Goal: Information Seeking & Learning: Understand process/instructions

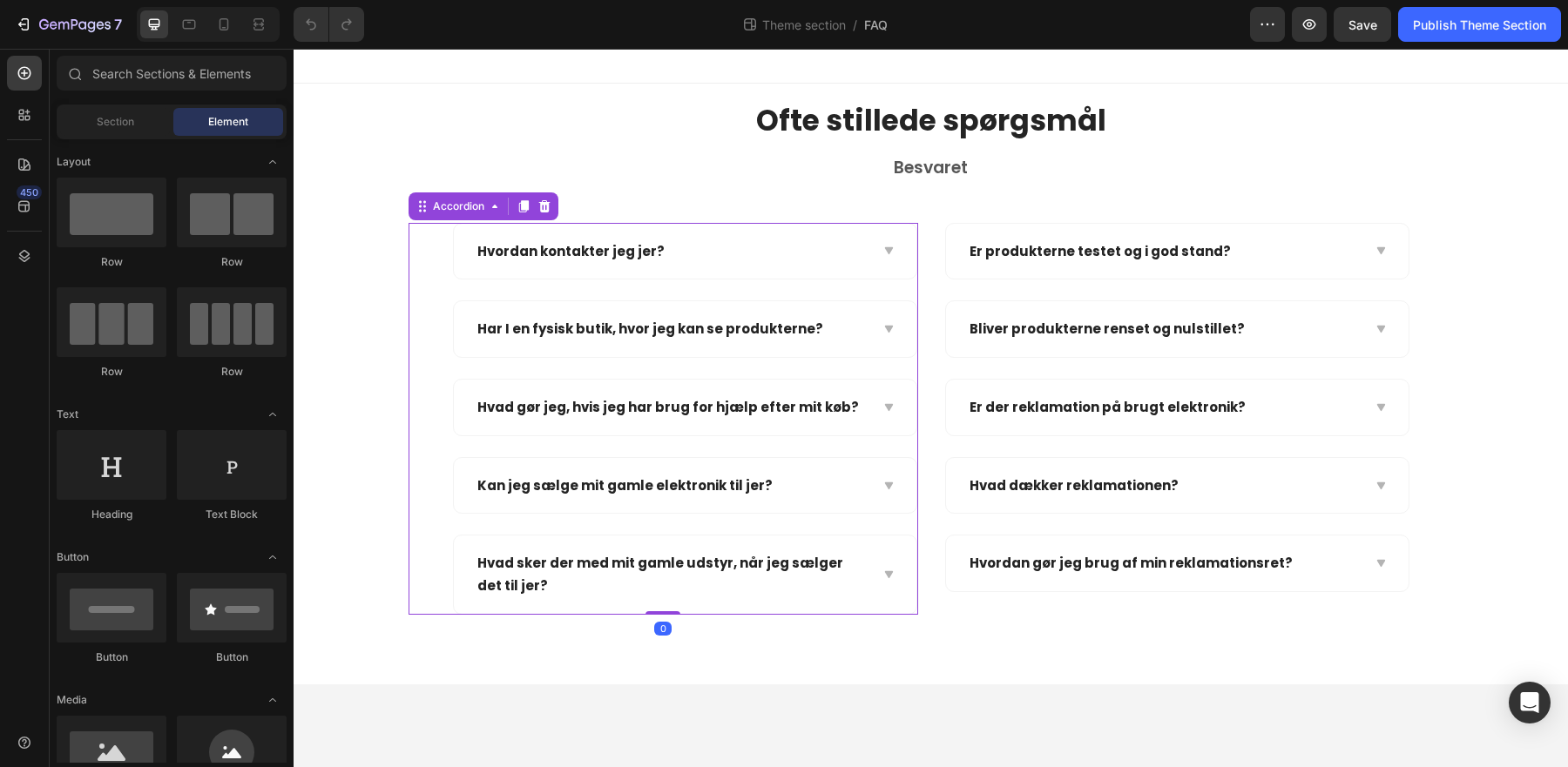
click at [847, 247] on div "Hvordan kontakter jeg jer?" at bounding box center [671, 251] width 393 height 28
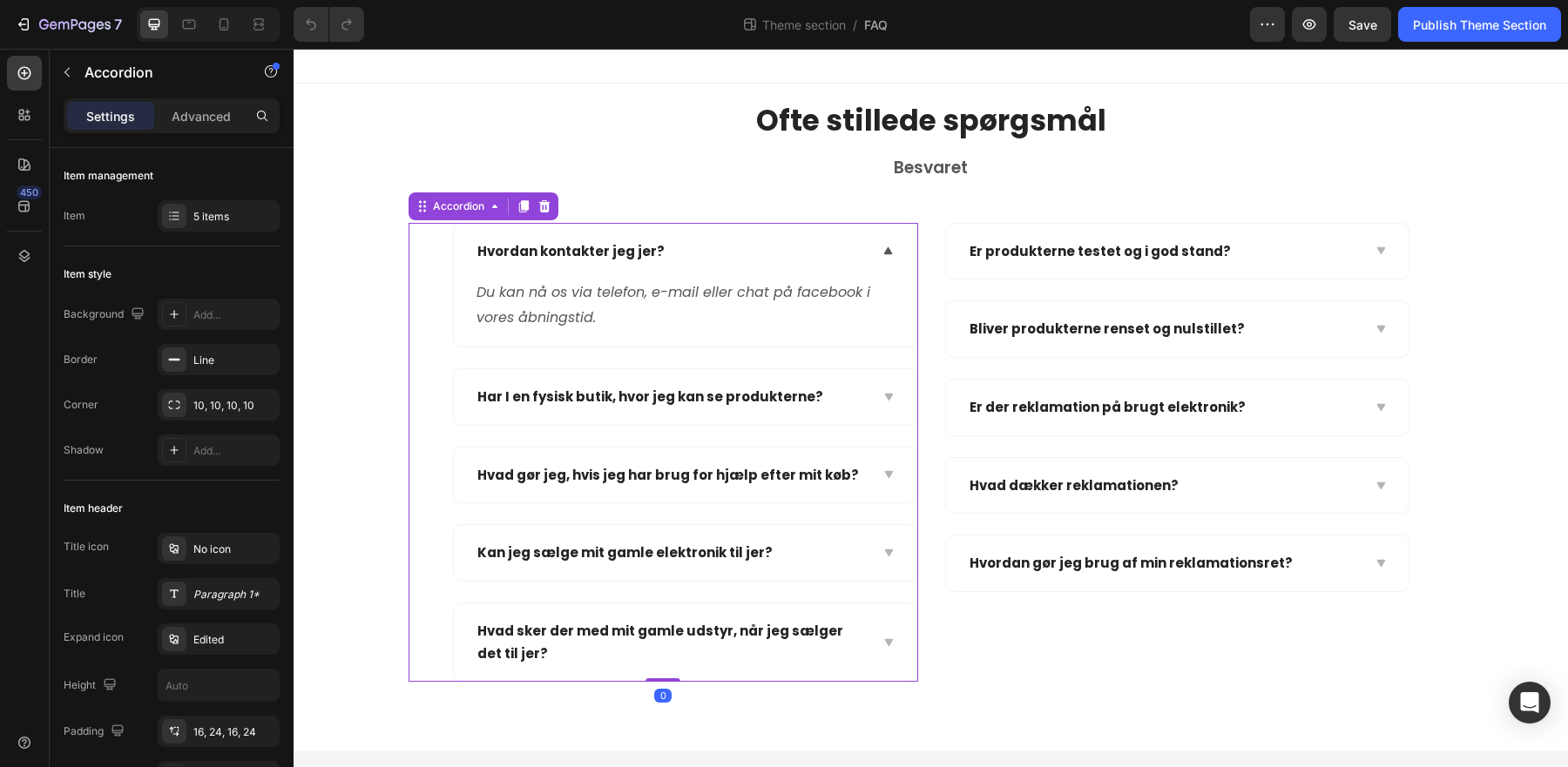
click at [847, 247] on div "Hvordan kontakter jeg jer?" at bounding box center [671, 251] width 393 height 28
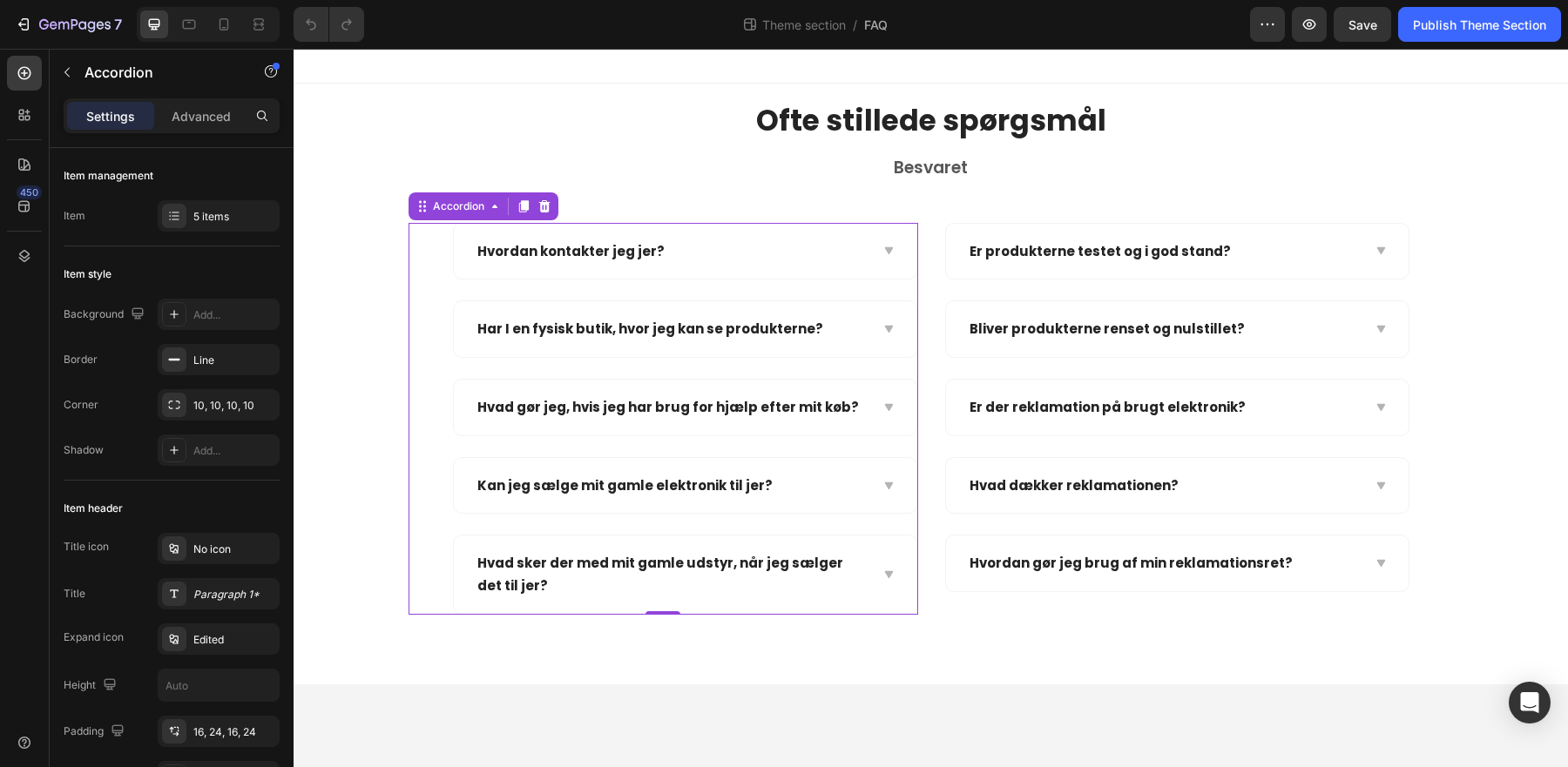
click at [852, 327] on div "Har I en fysisk butik, hvor jeg kan se produkterne?" at bounding box center [671, 328] width 393 height 28
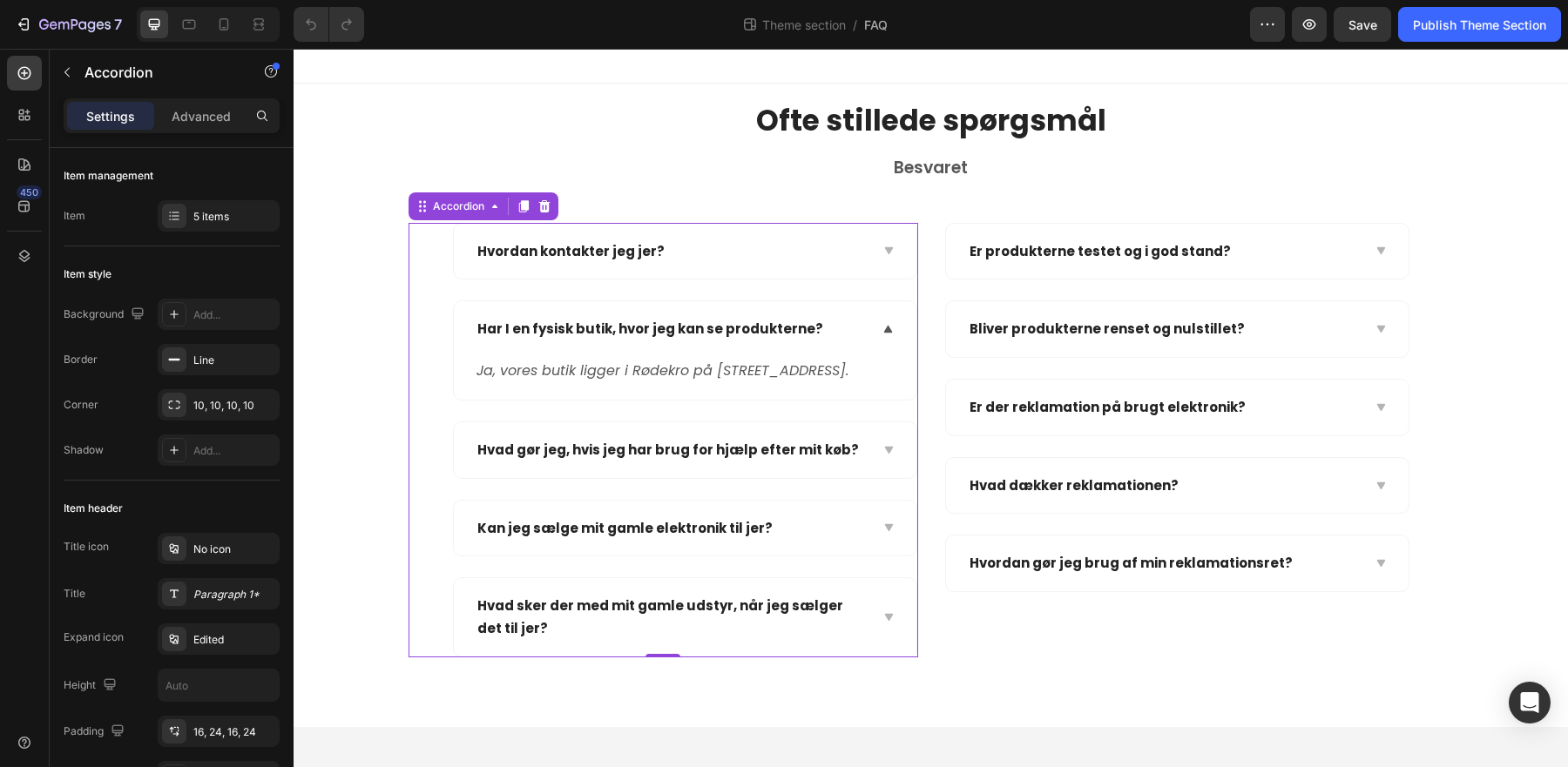
click at [852, 327] on div "Har I en fysisk butik, hvor jeg kan se produkterne?" at bounding box center [671, 328] width 393 height 28
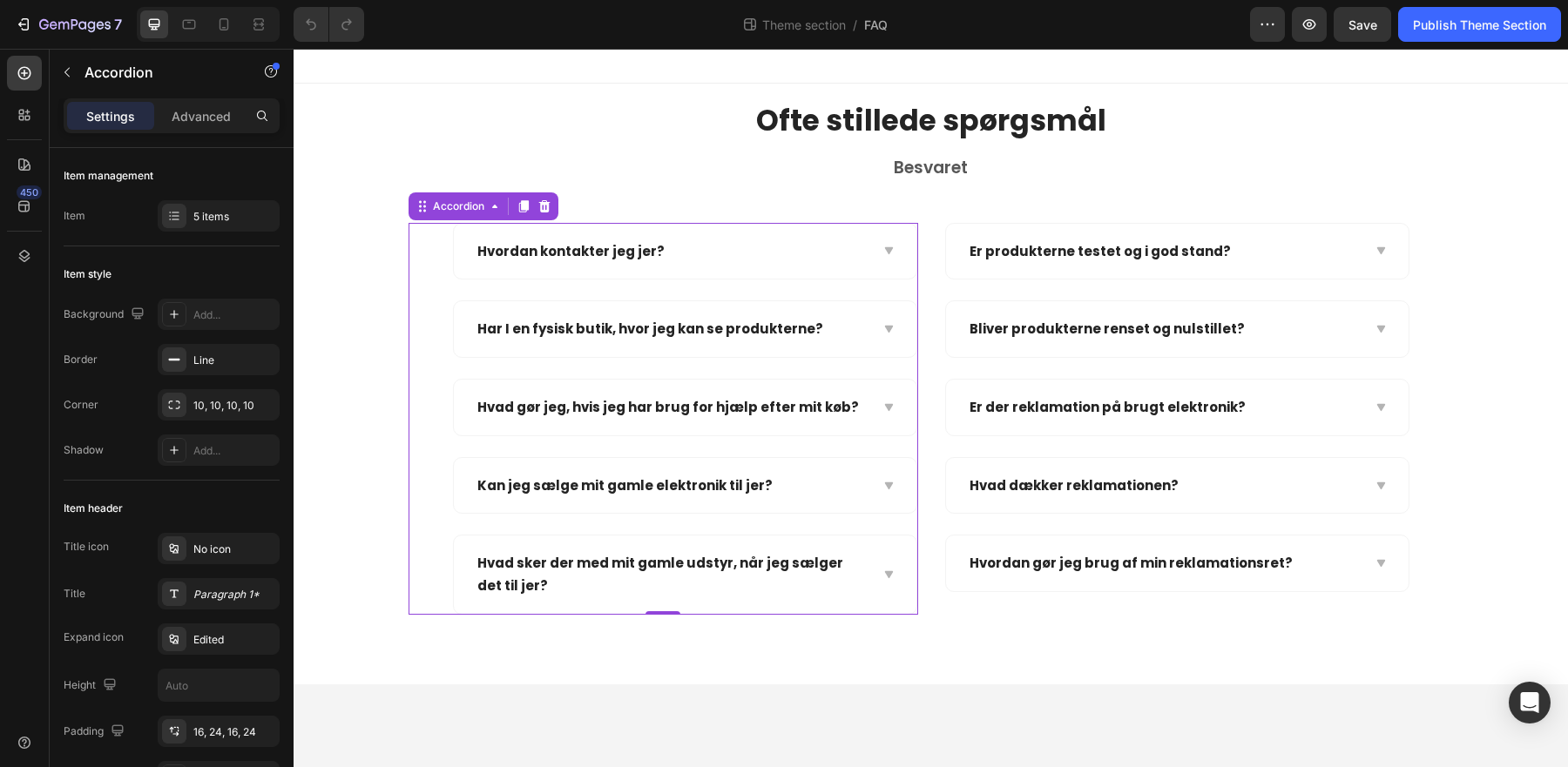
click at [849, 397] on div "Hvad gør jeg, hvis jeg har brug for hjælp efter mit køb?" at bounding box center [671, 407] width 393 height 28
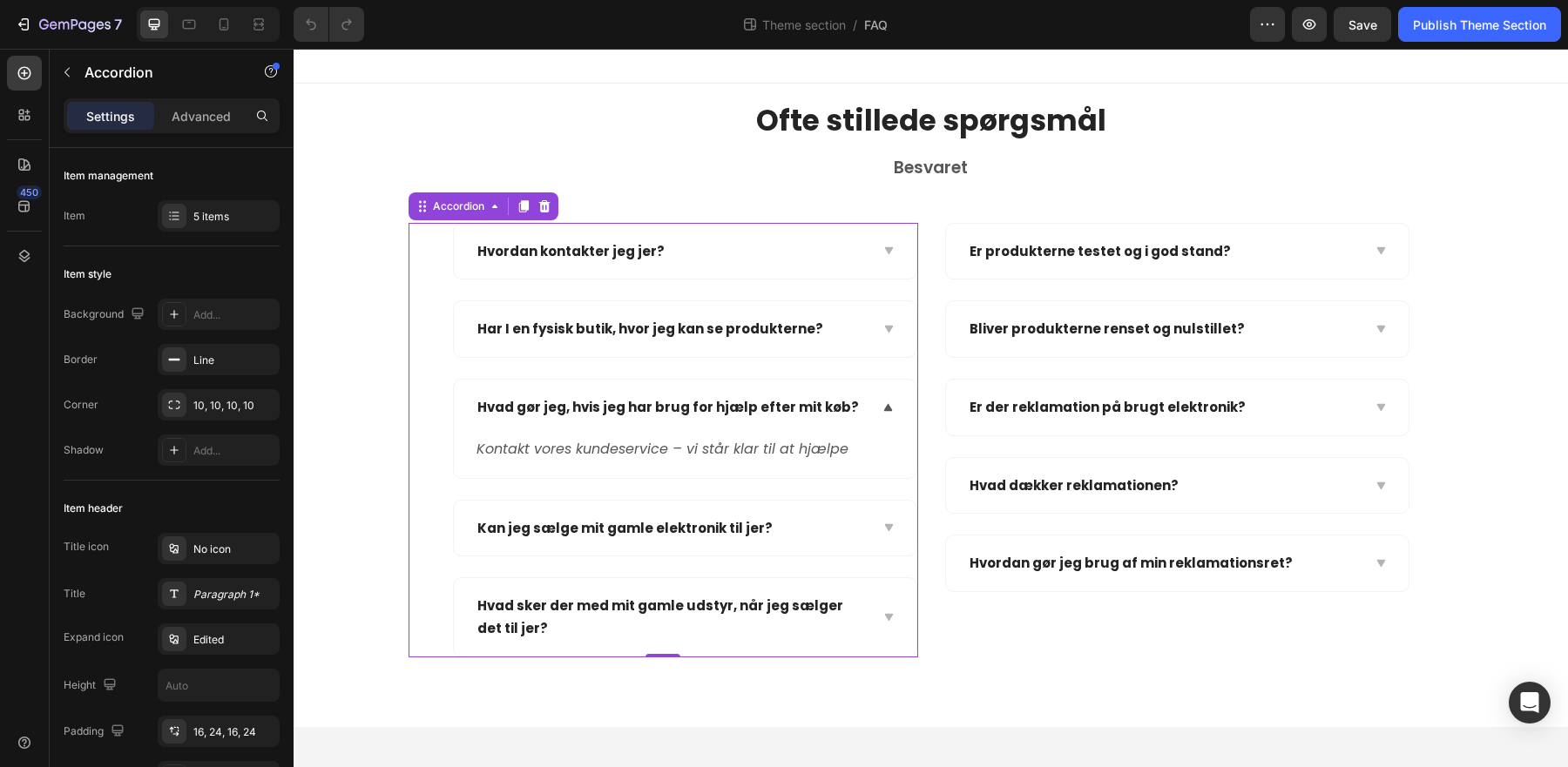
click at [845, 519] on div "Kan jeg sælge mit gamle elektronik til jer?" at bounding box center [671, 528] width 393 height 28
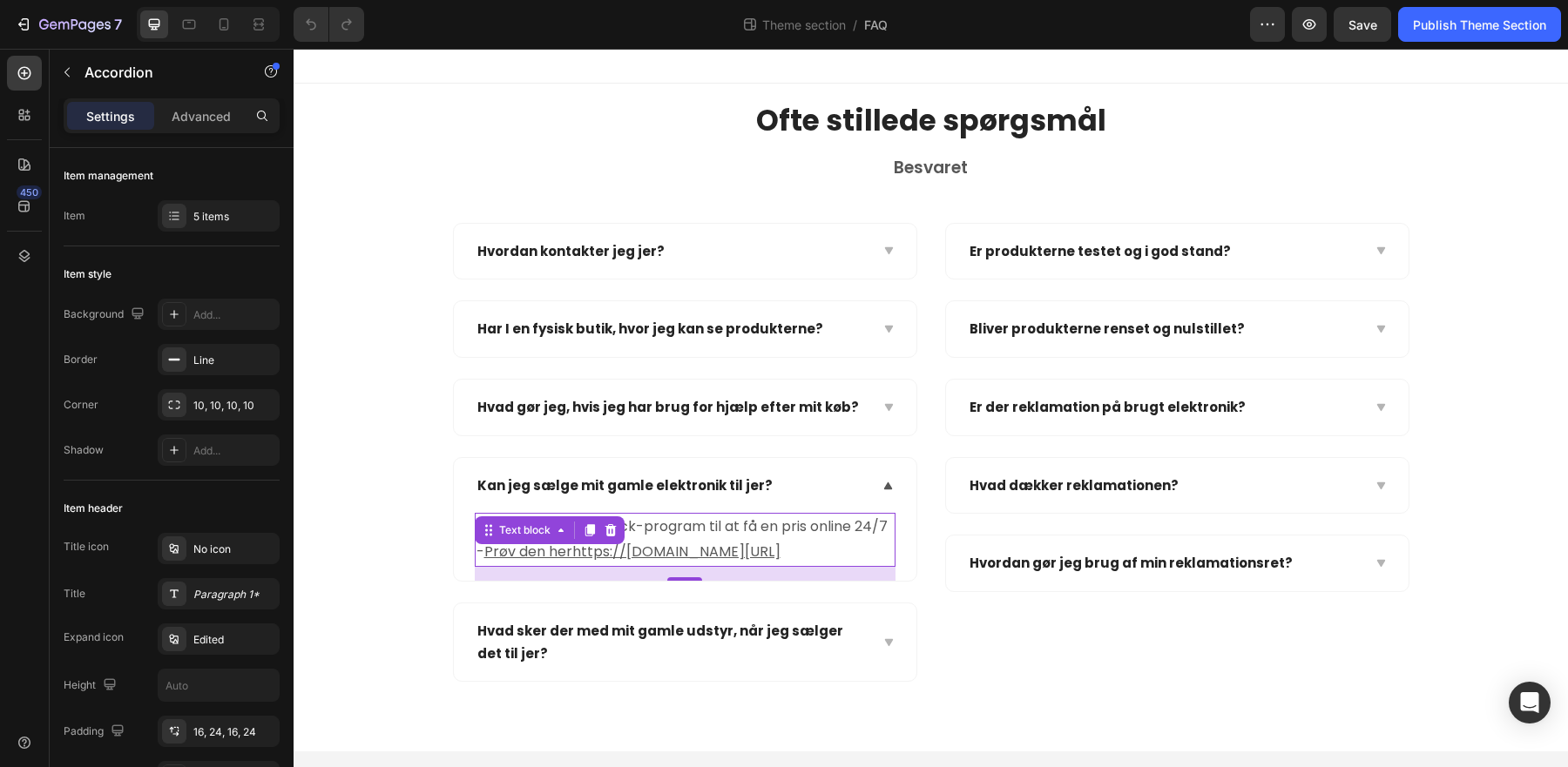
click at [713, 547] on u "Prøv den herhttps://retecit.com/buyback/" at bounding box center [633, 552] width 296 height 20
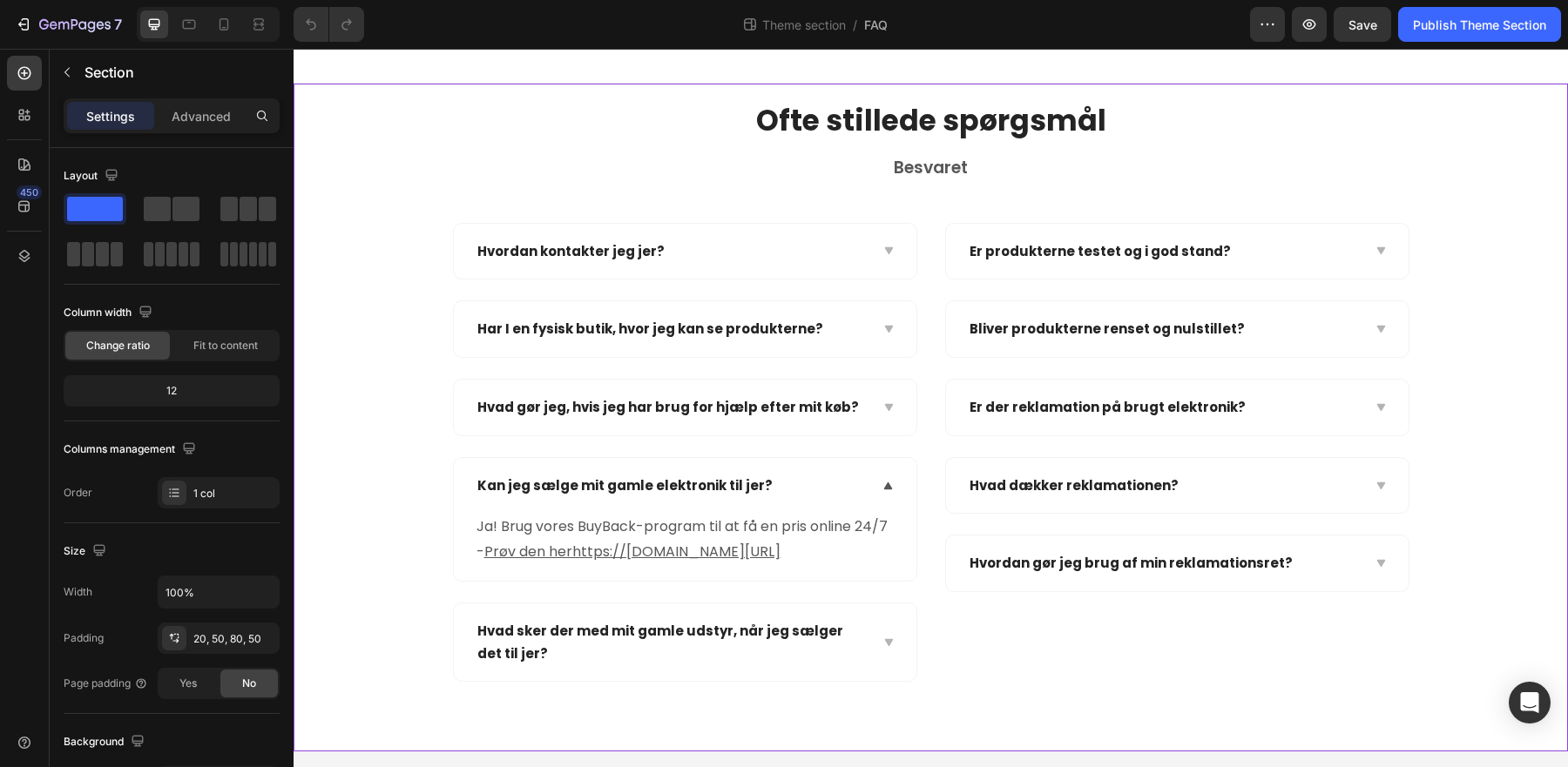
click at [358, 447] on div "Ofte stillede spørgsmål Heading Besvaret Text block Row Hvordan kontakter jeg j…" at bounding box center [931, 392] width 1188 height 581
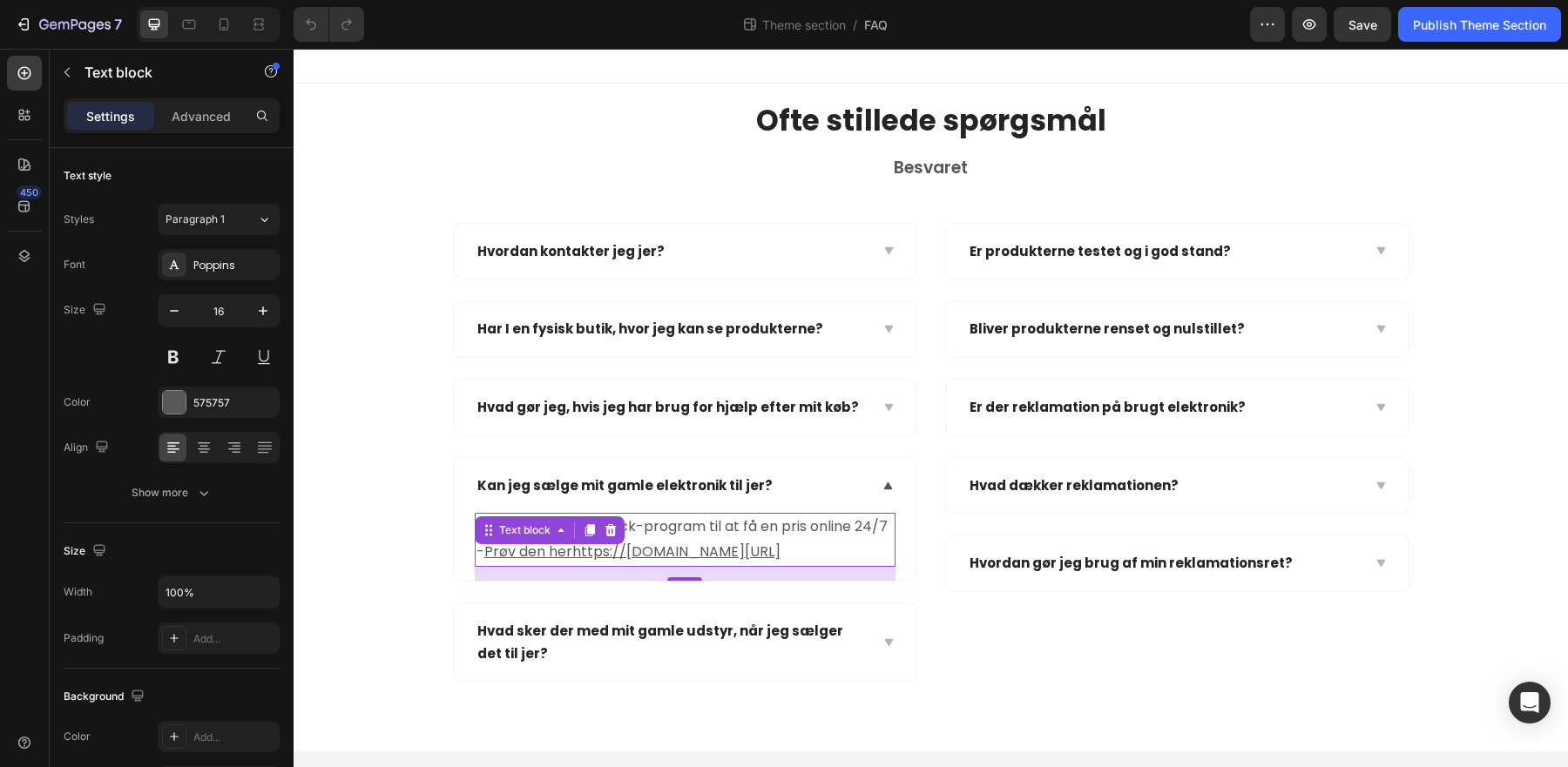
click at [802, 541] on p "Ja! Brug vores BuyBack-program til at få en pris online 24/7 - Prøv den herhttp…" at bounding box center [686, 540] width 417 height 51
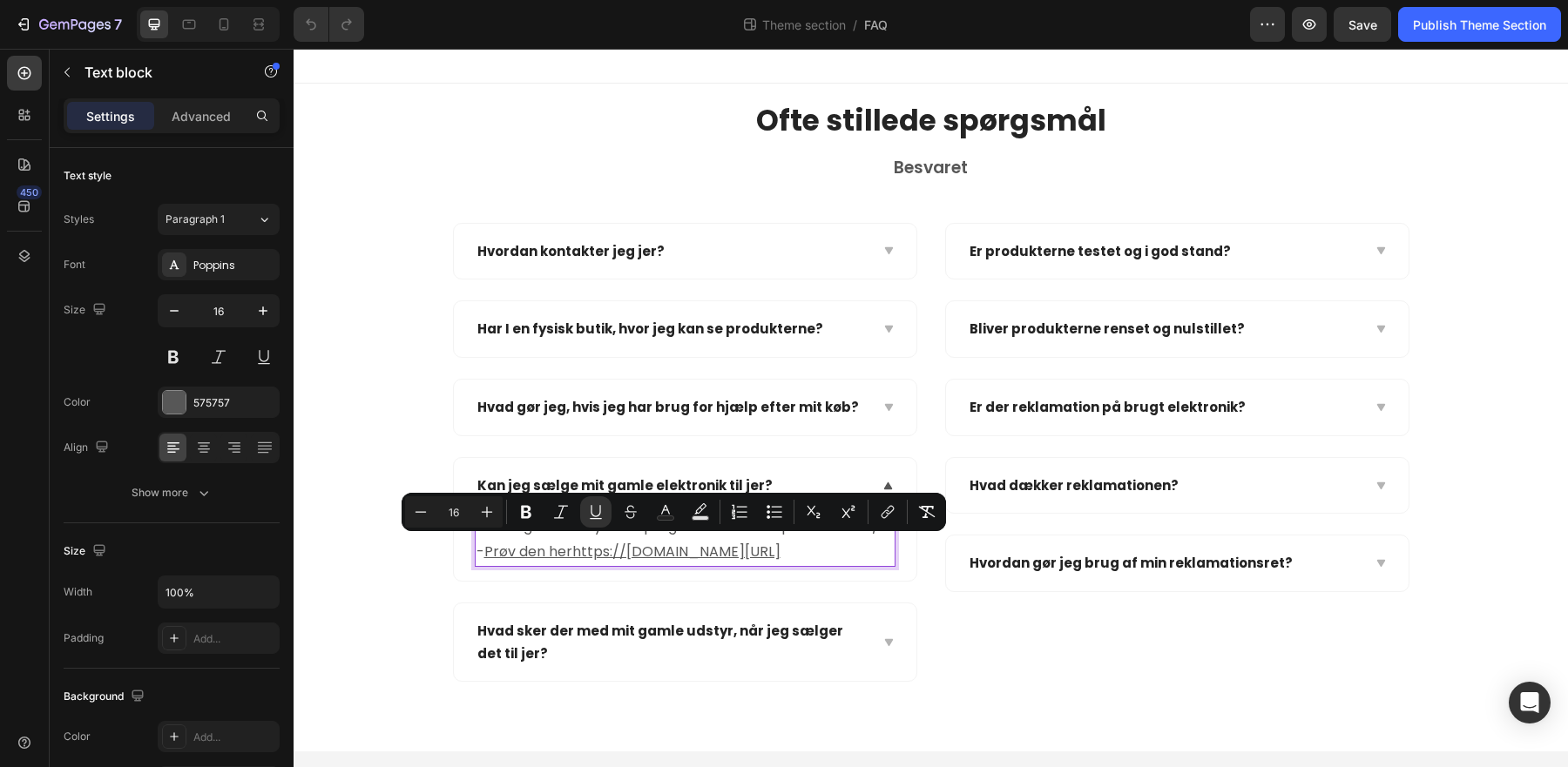
drag, startPoint x: 798, startPoint y: 549, endPoint x: 567, endPoint y: 548, distance: 231.0
click at [567, 548] on p "Ja! Brug vores BuyBack-program til at få en pris online 24/7 - Prøv den herhttp…" at bounding box center [686, 540] width 417 height 51
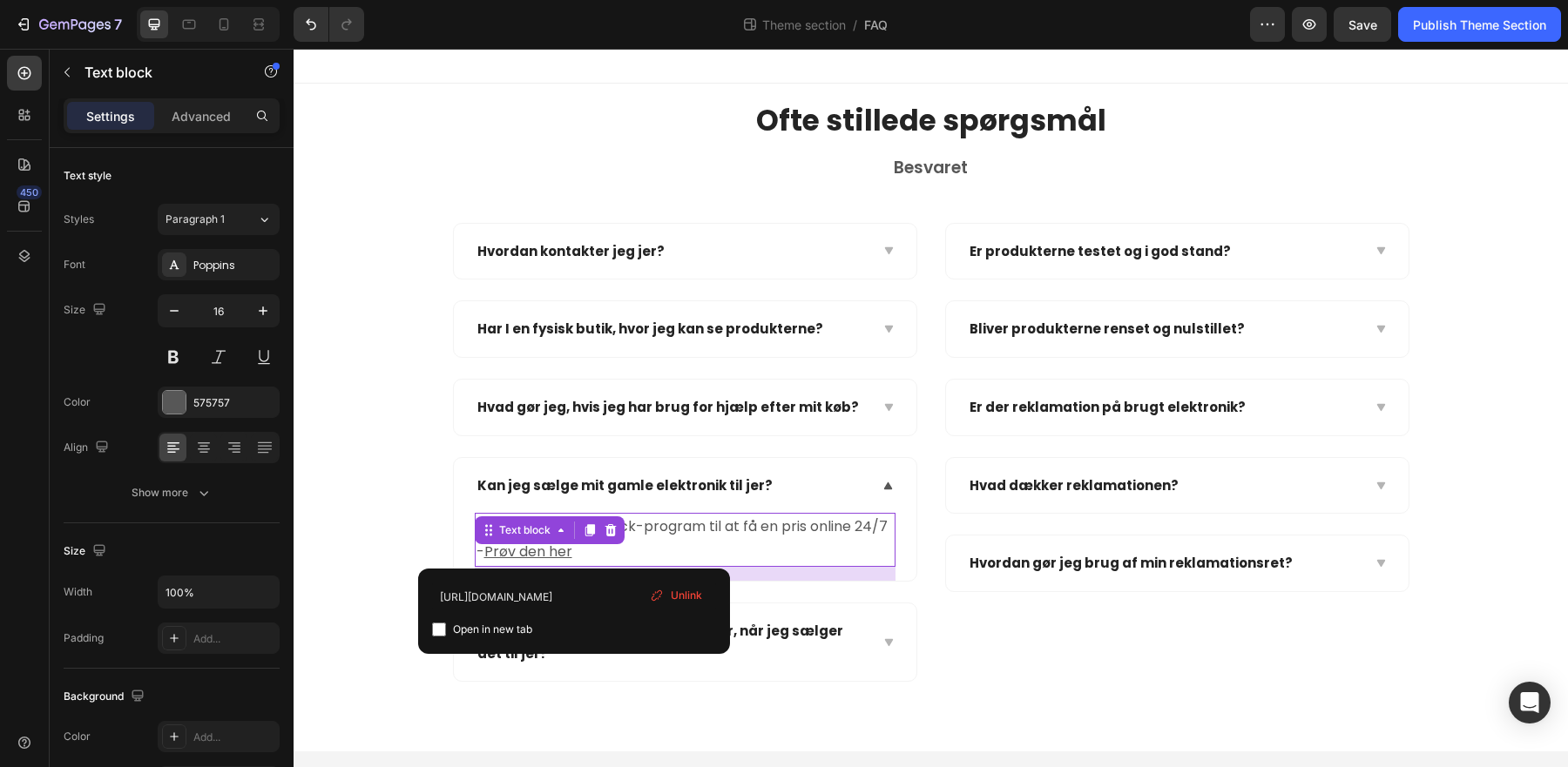
click at [659, 593] on icon at bounding box center [657, 595] width 14 height 14
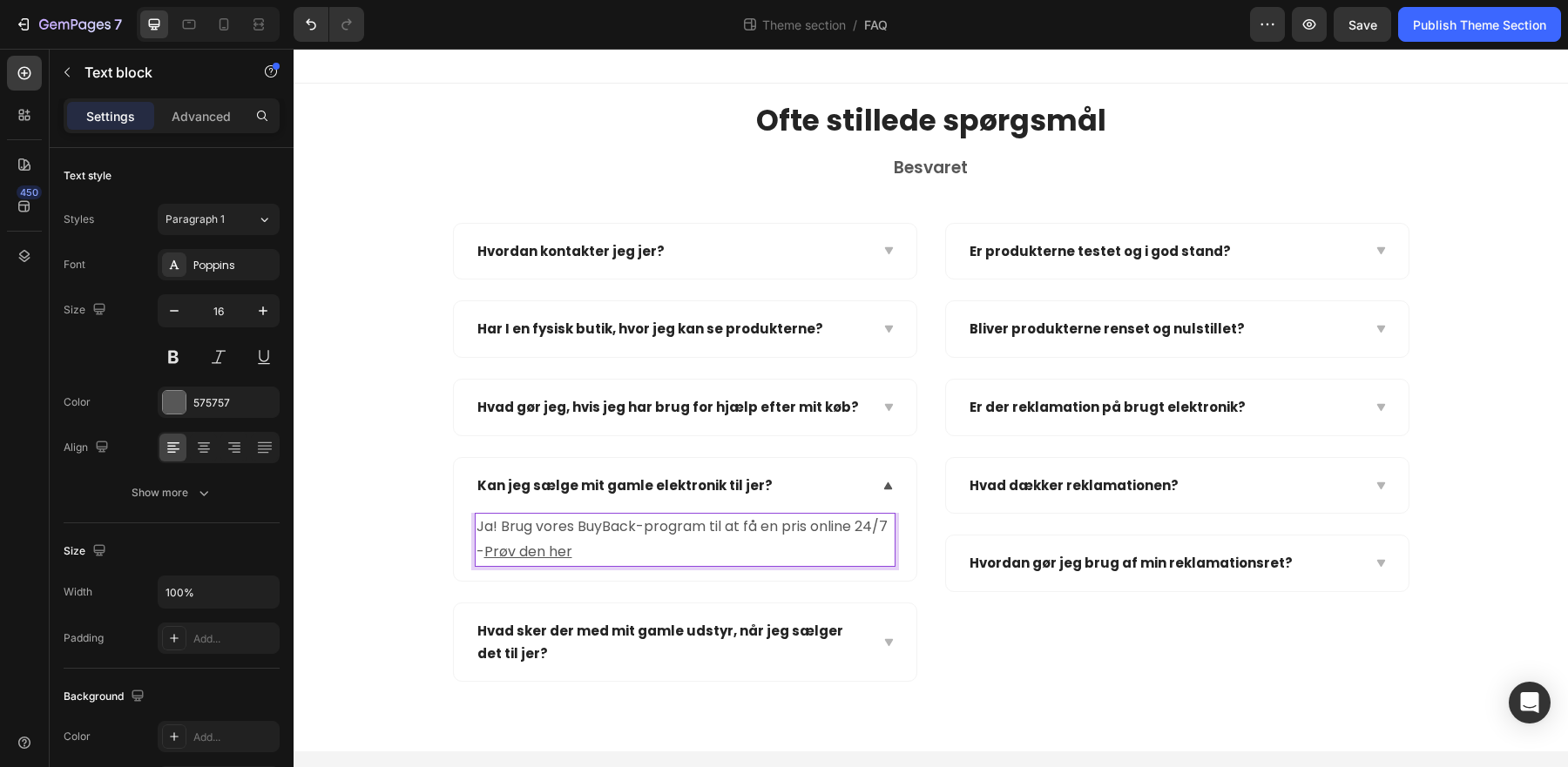
click at [514, 552] on u "Prøv den her" at bounding box center [529, 552] width 88 height 20
click at [529, 548] on u "Prøv den her" at bounding box center [529, 552] width 88 height 20
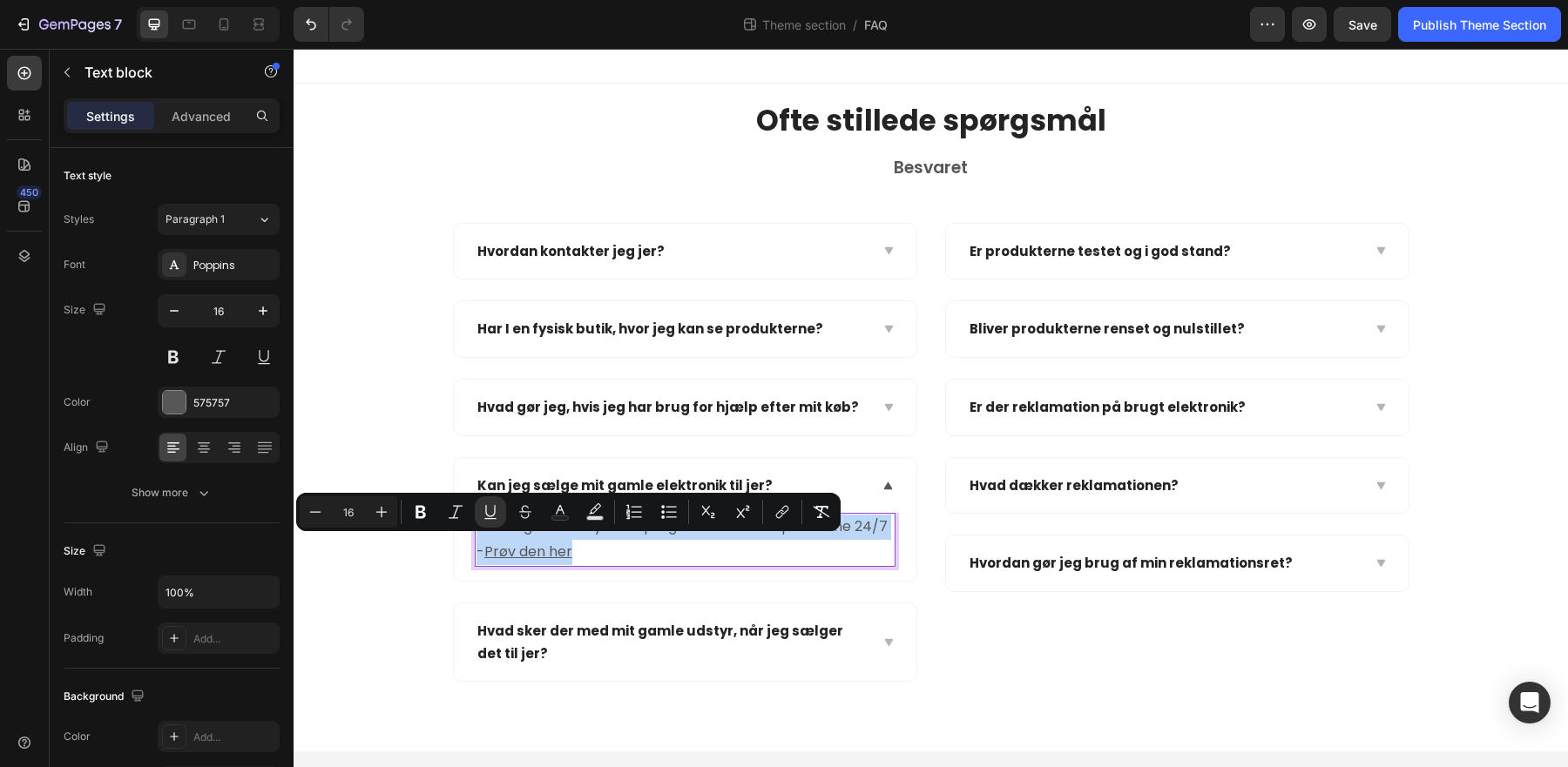
click at [529, 548] on u "Prøv den her" at bounding box center [529, 552] width 88 height 20
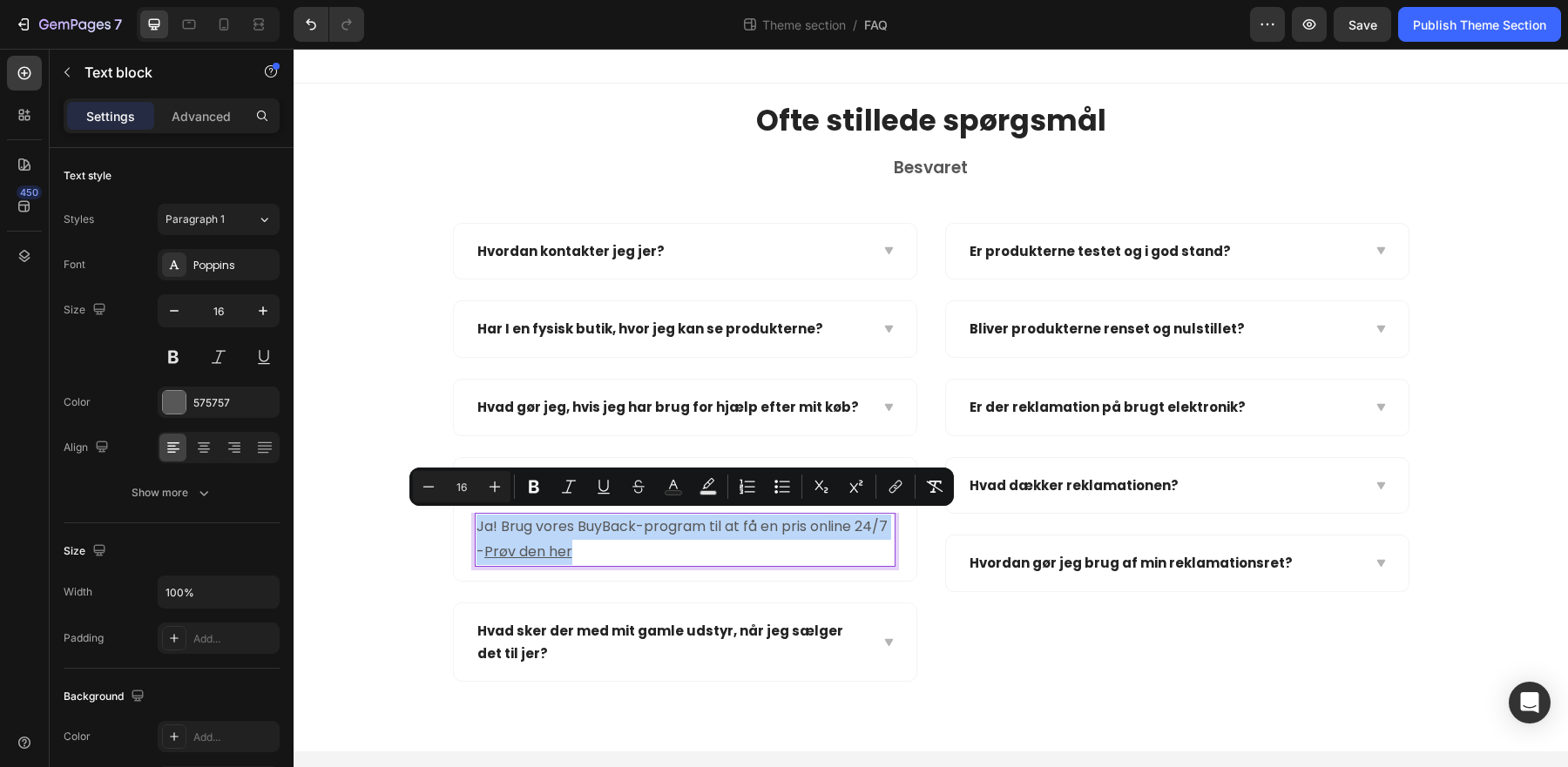
click at [559, 550] on u "Prøv den her" at bounding box center [529, 552] width 88 height 20
click at [581, 550] on p "Ja! Brug vores BuyBack-program til at få en pris online 24/7 - Prøv den her" at bounding box center [686, 540] width 417 height 51
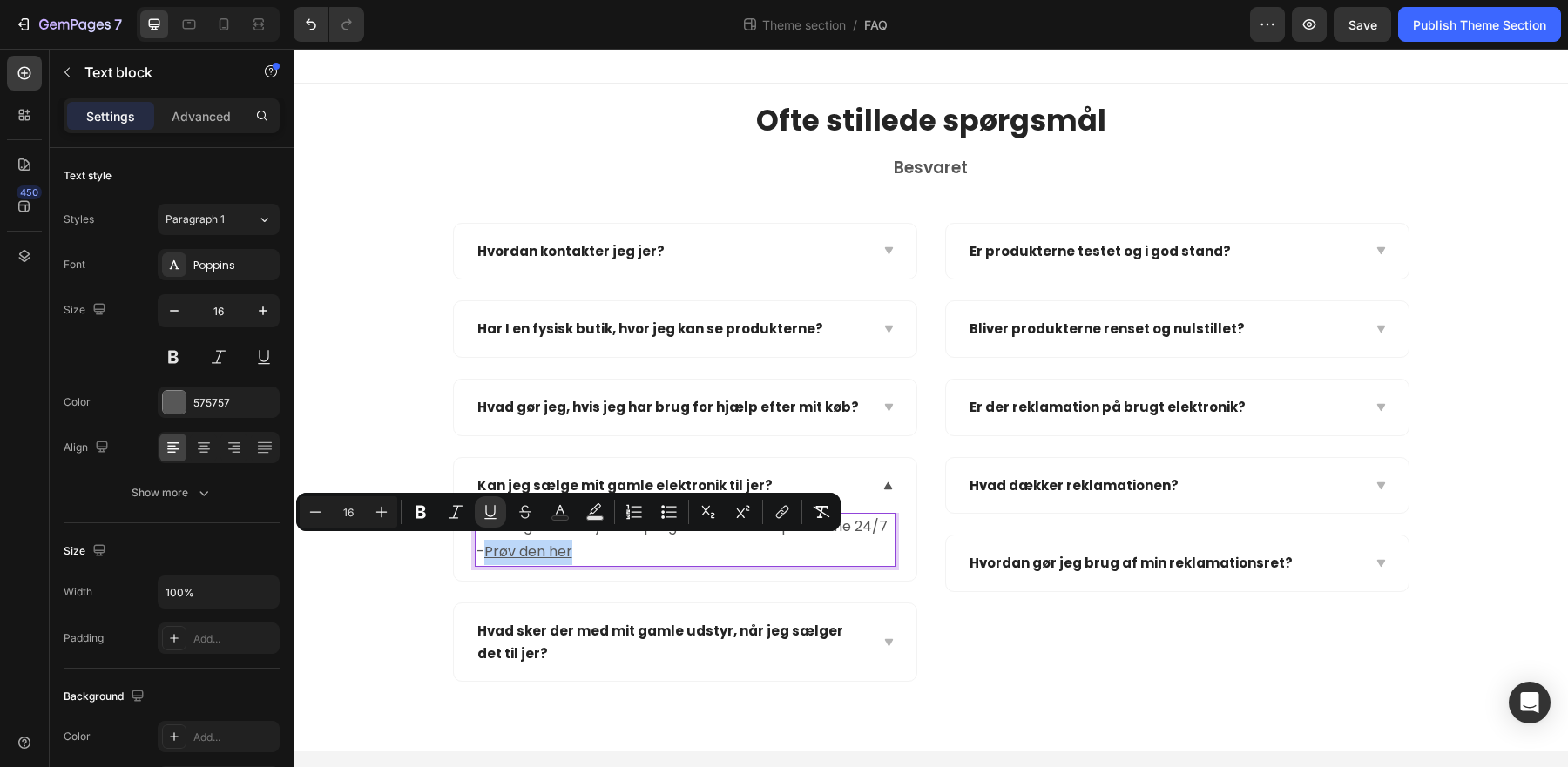
drag, startPoint x: 599, startPoint y: 550, endPoint x: 489, endPoint y: 551, distance: 110.0
click at [489, 551] on p "Ja! Brug vores BuyBack-program til at få en pris online 24/7 - Prøv den her" at bounding box center [686, 540] width 417 height 51
click at [495, 516] on icon "Editor contextual toolbar" at bounding box center [490, 512] width 18 height 18
click at [825, 511] on icon "Editor contextual toolbar" at bounding box center [822, 512] width 18 height 18
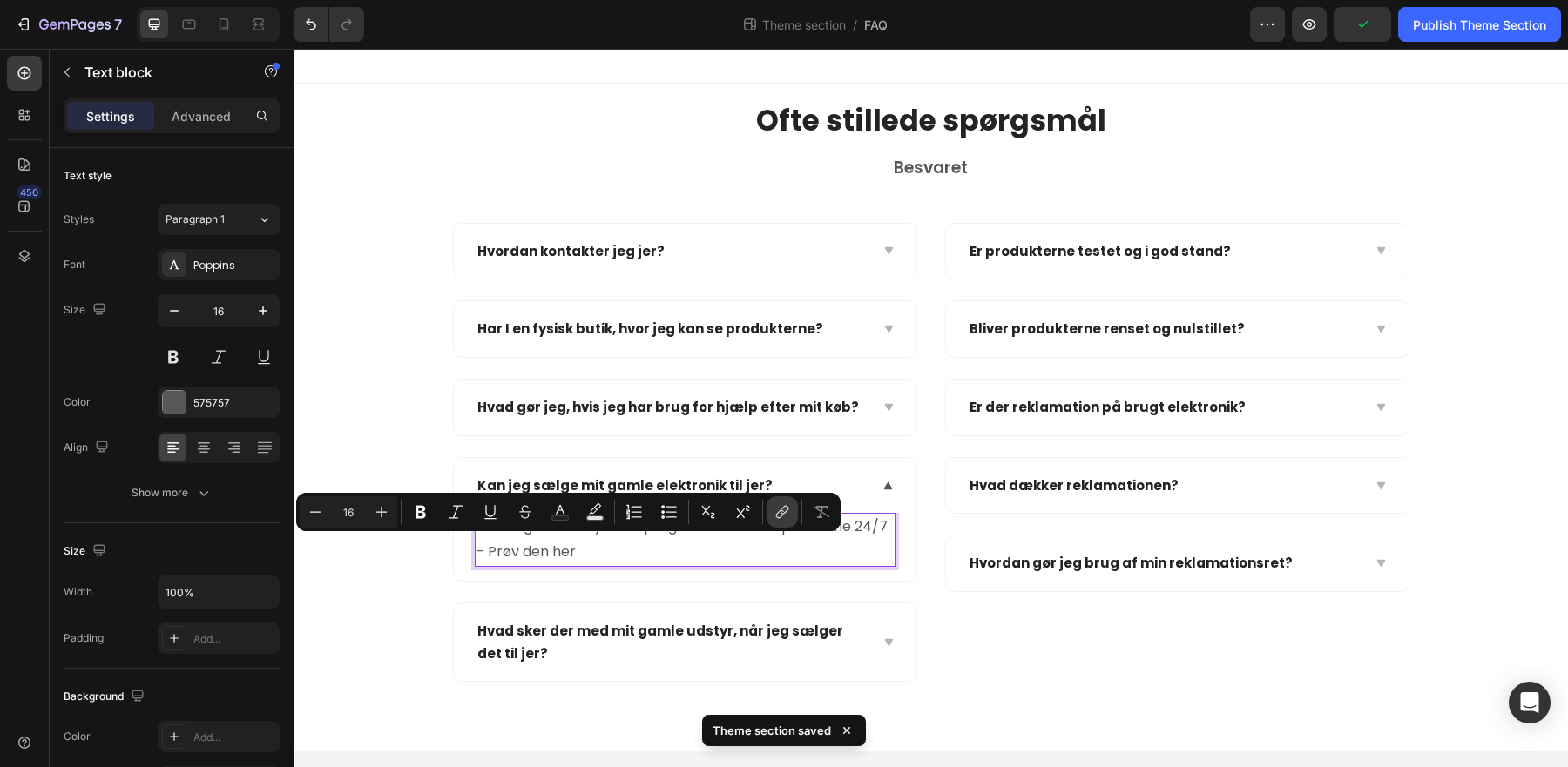
click at [781, 512] on icon "Editor contextual toolbar" at bounding box center [782, 512] width 18 height 18
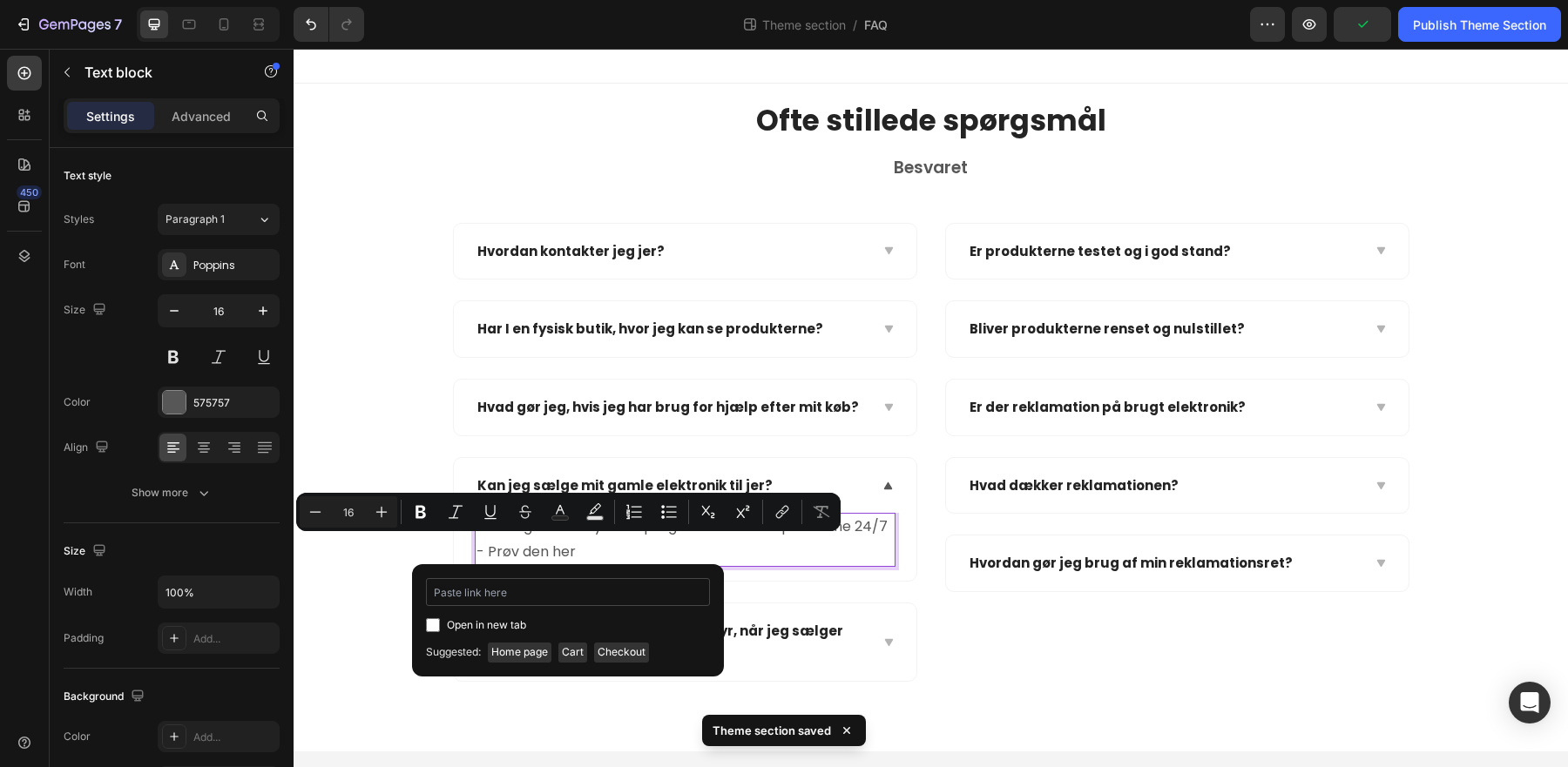
click at [584, 592] on input "Editor contextual toolbar" at bounding box center [568, 592] width 284 height 28
type input "https://dulo.dk/pages/saelg-din-enhed"
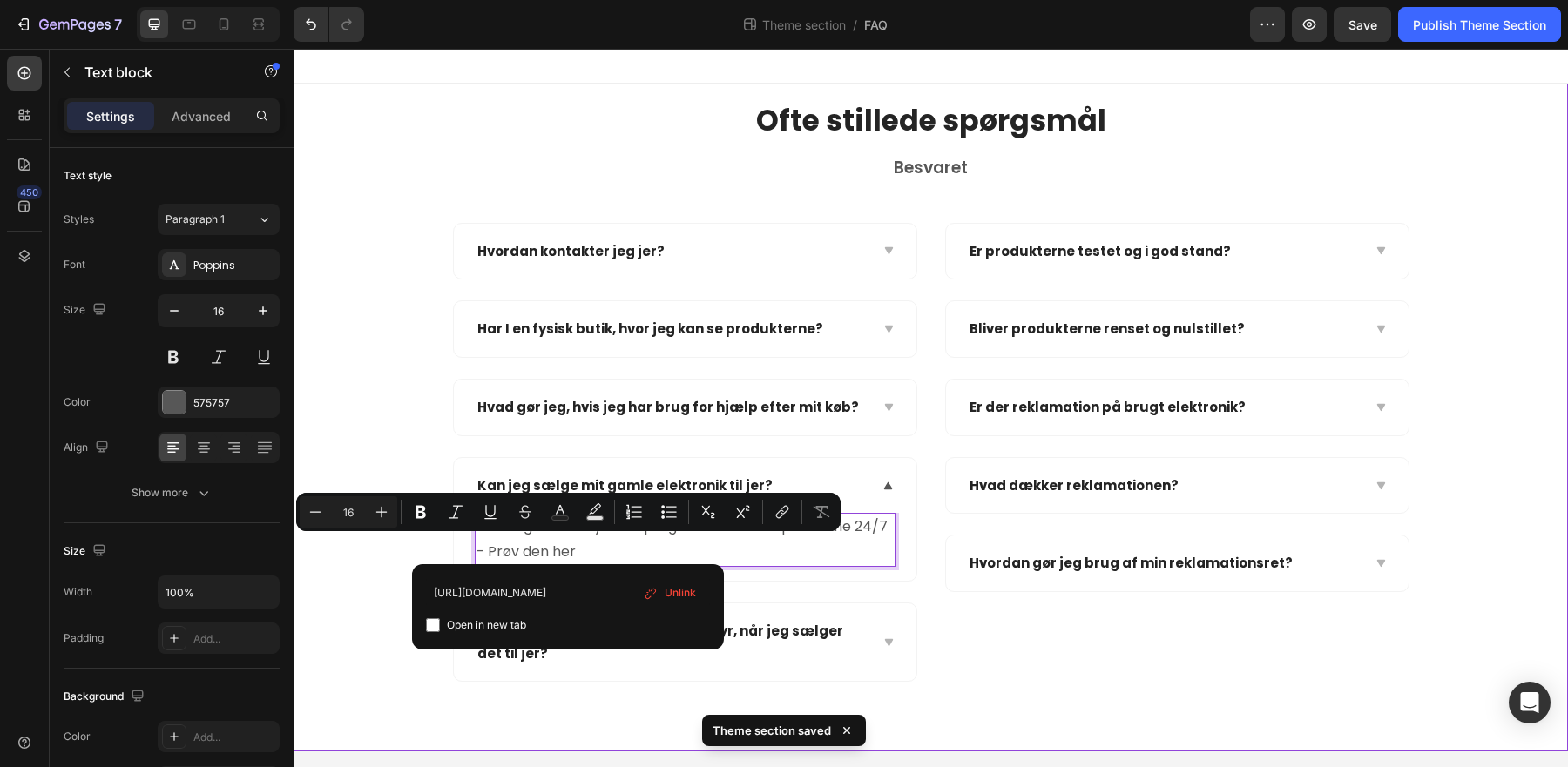
click at [351, 566] on div "Ofte stillede spørgsmål Heading Besvaret Text block Row Hvordan kontakter jeg j…" at bounding box center [931, 392] width 1188 height 581
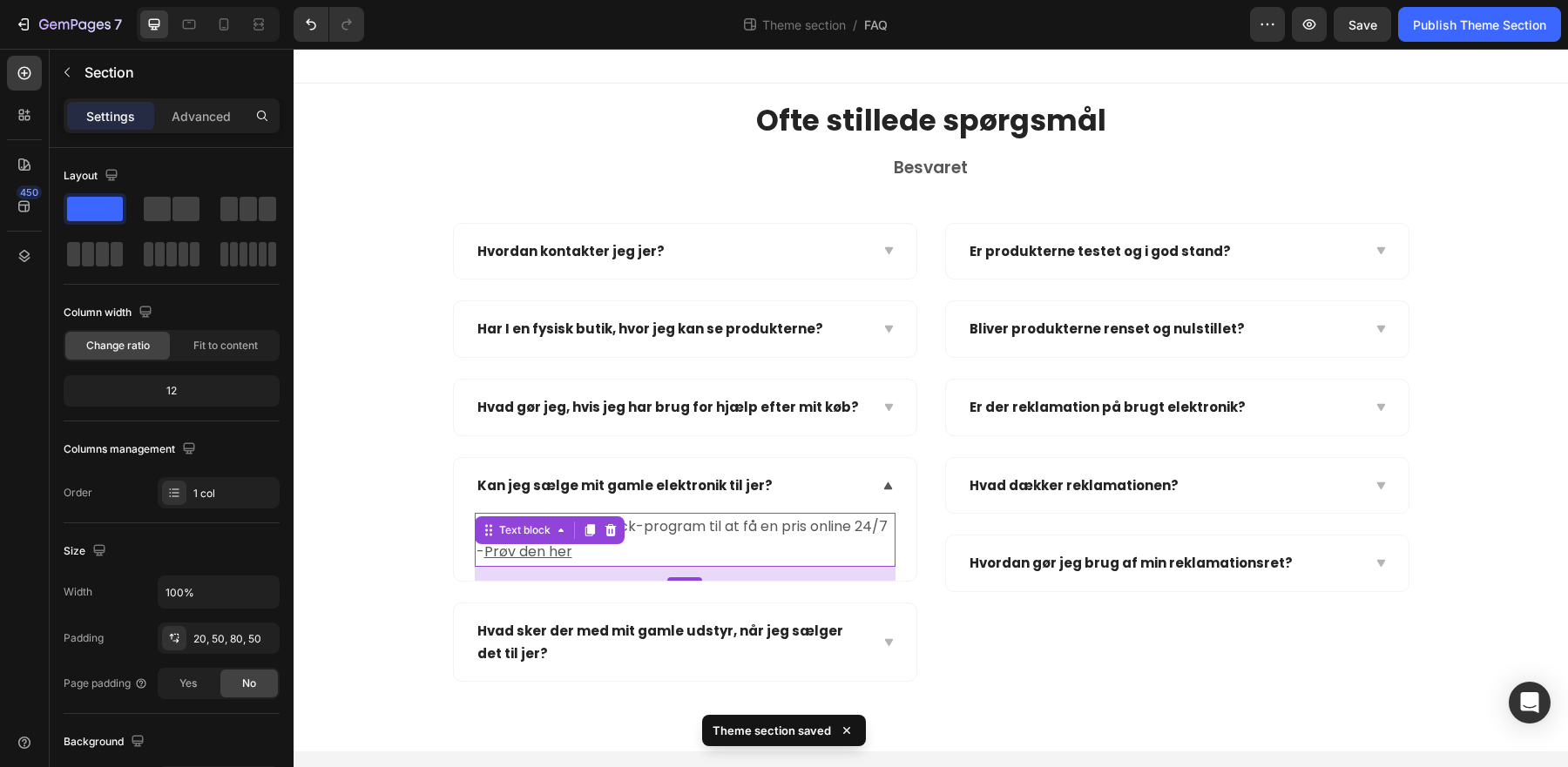
click at [520, 545] on u "Prøv den her" at bounding box center [529, 552] width 88 height 20
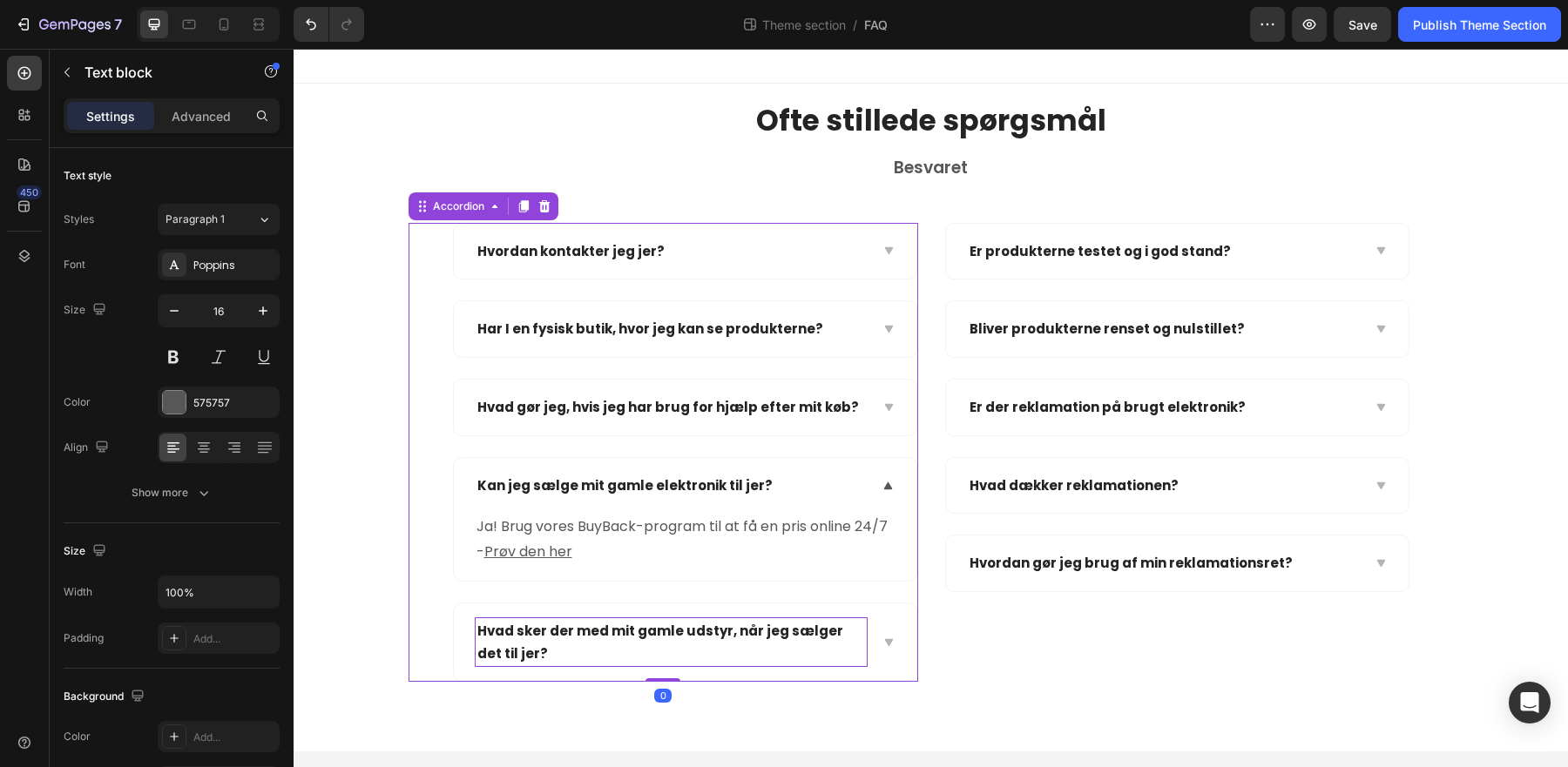
click at [776, 635] on p "Hvad sker der med mit gamle udstyr, når jeg sælger det til jer?" at bounding box center [672, 642] width 388 height 45
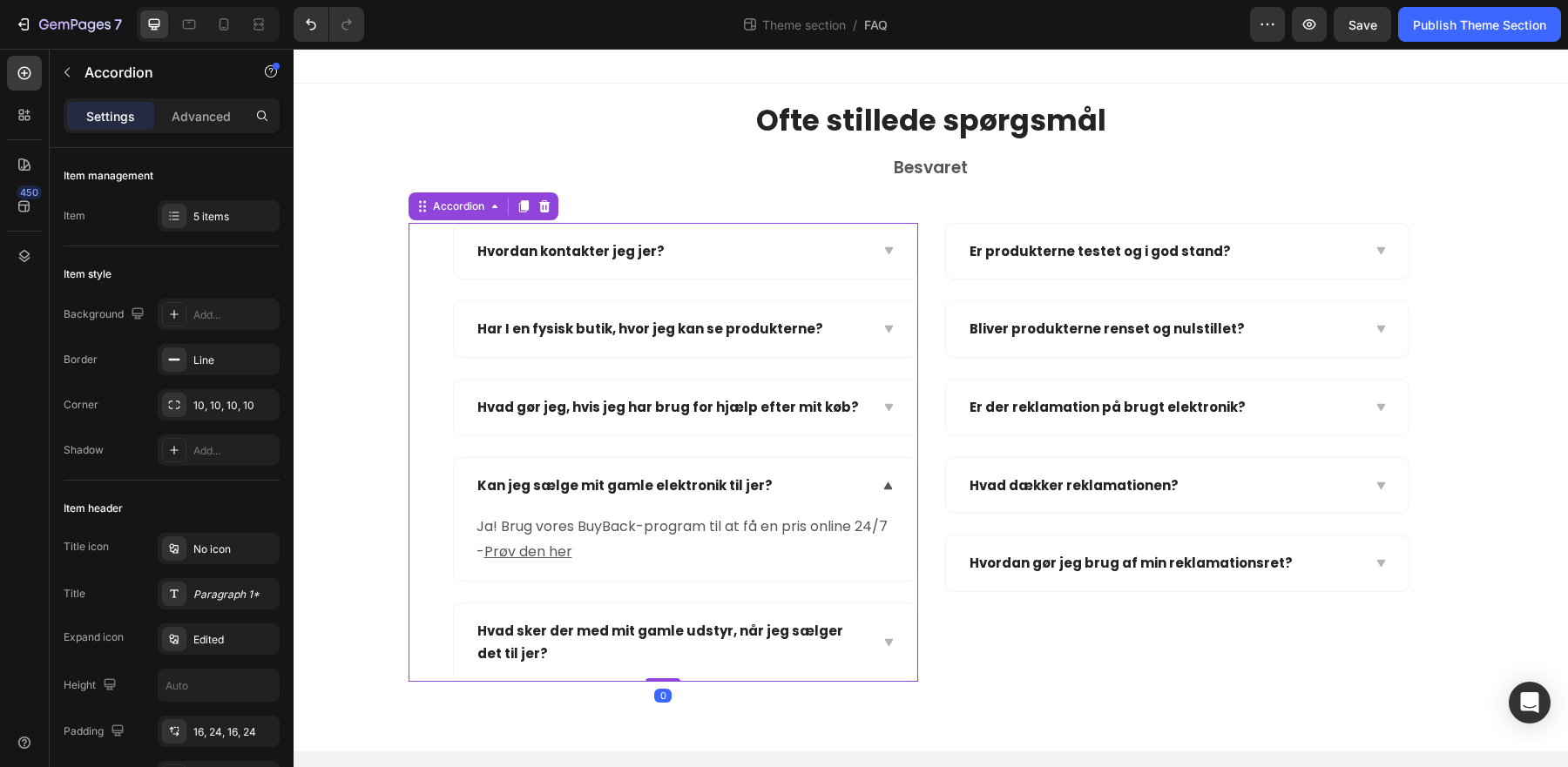
click at [887, 638] on icon at bounding box center [888, 641] width 8 height 7
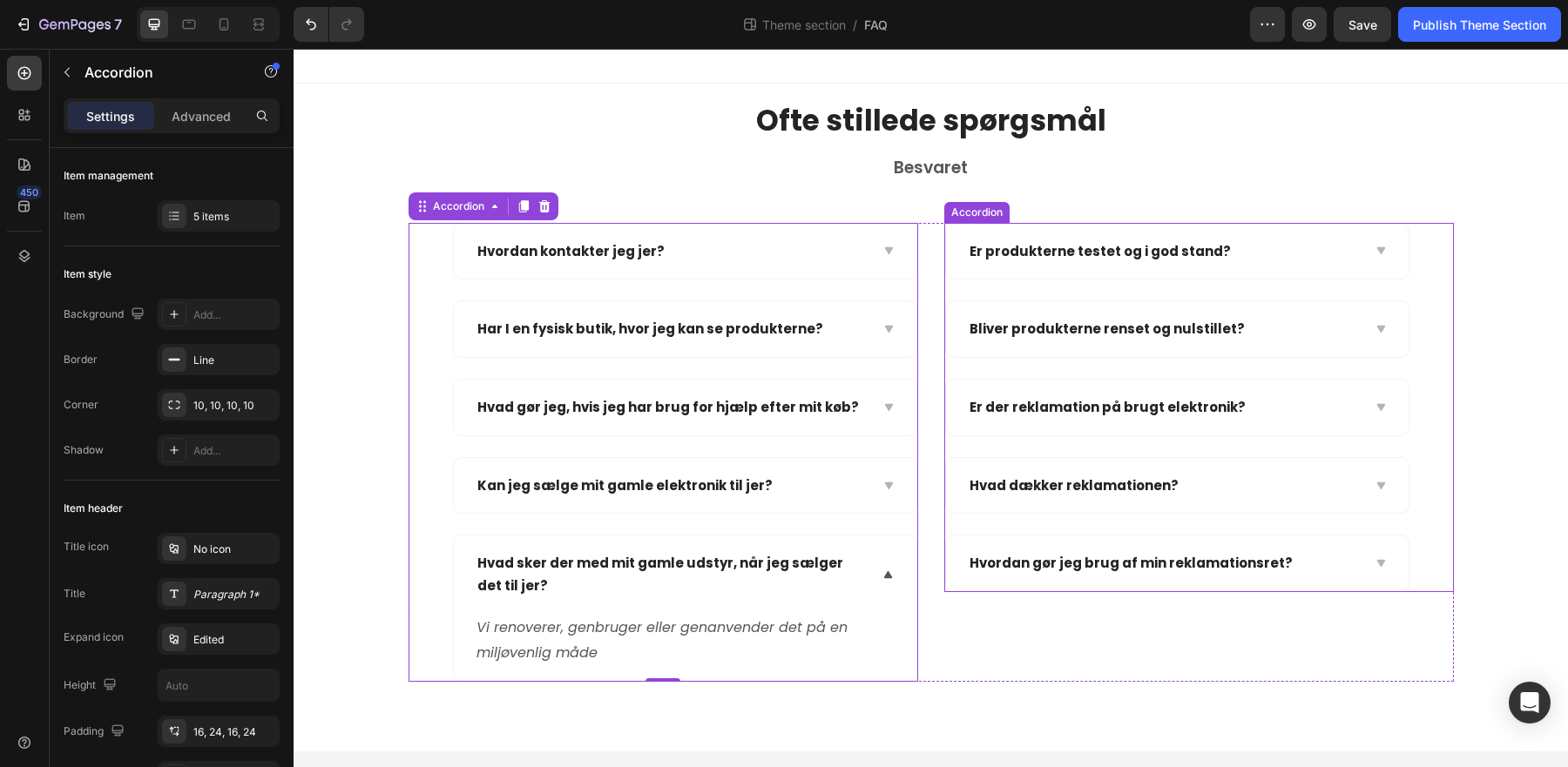
click at [1387, 558] on icon at bounding box center [1380, 563] width 13 height 14
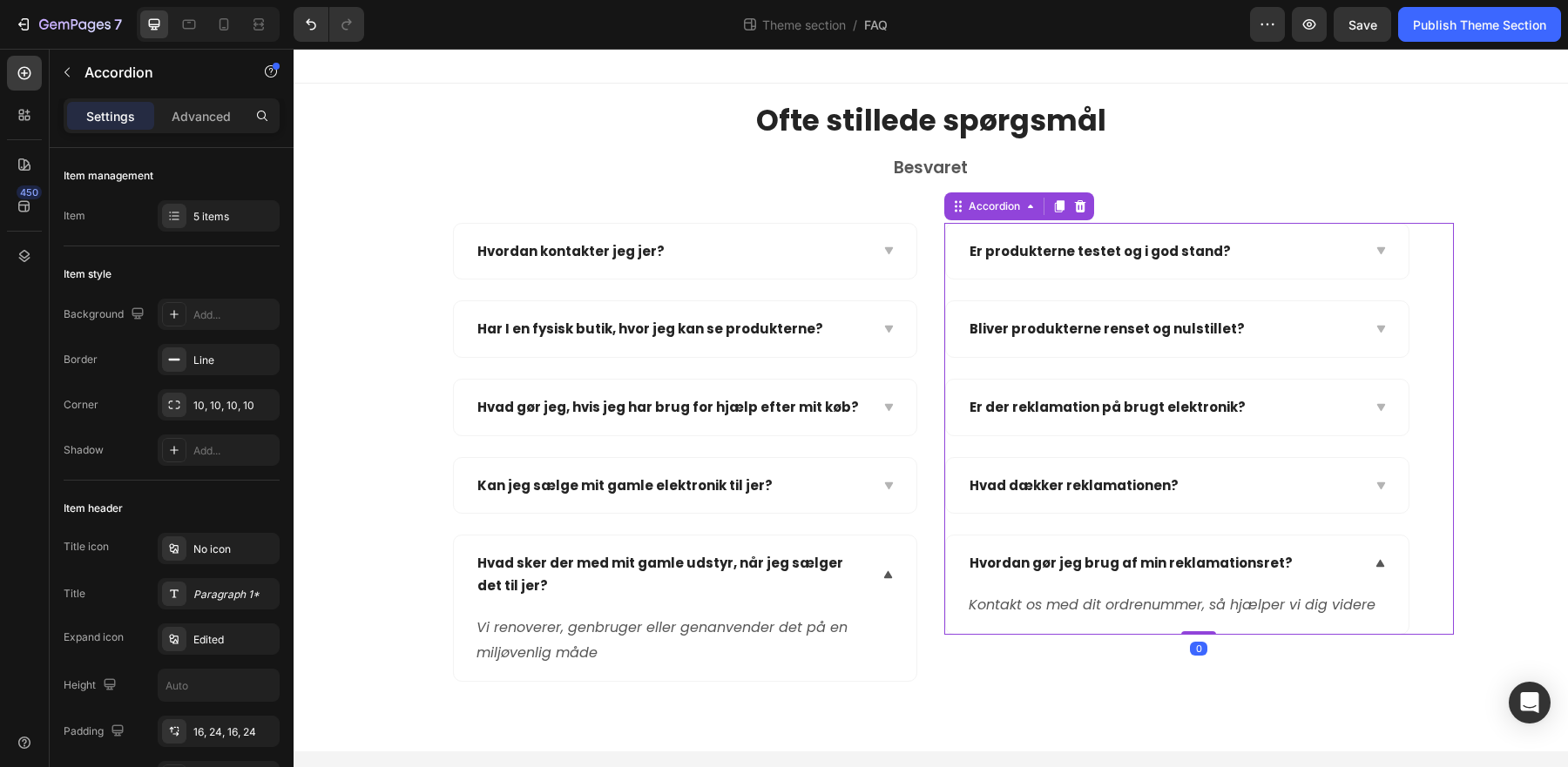
click at [1376, 491] on div "Hvad dækker reklamationen?" at bounding box center [1177, 485] width 462 height 56
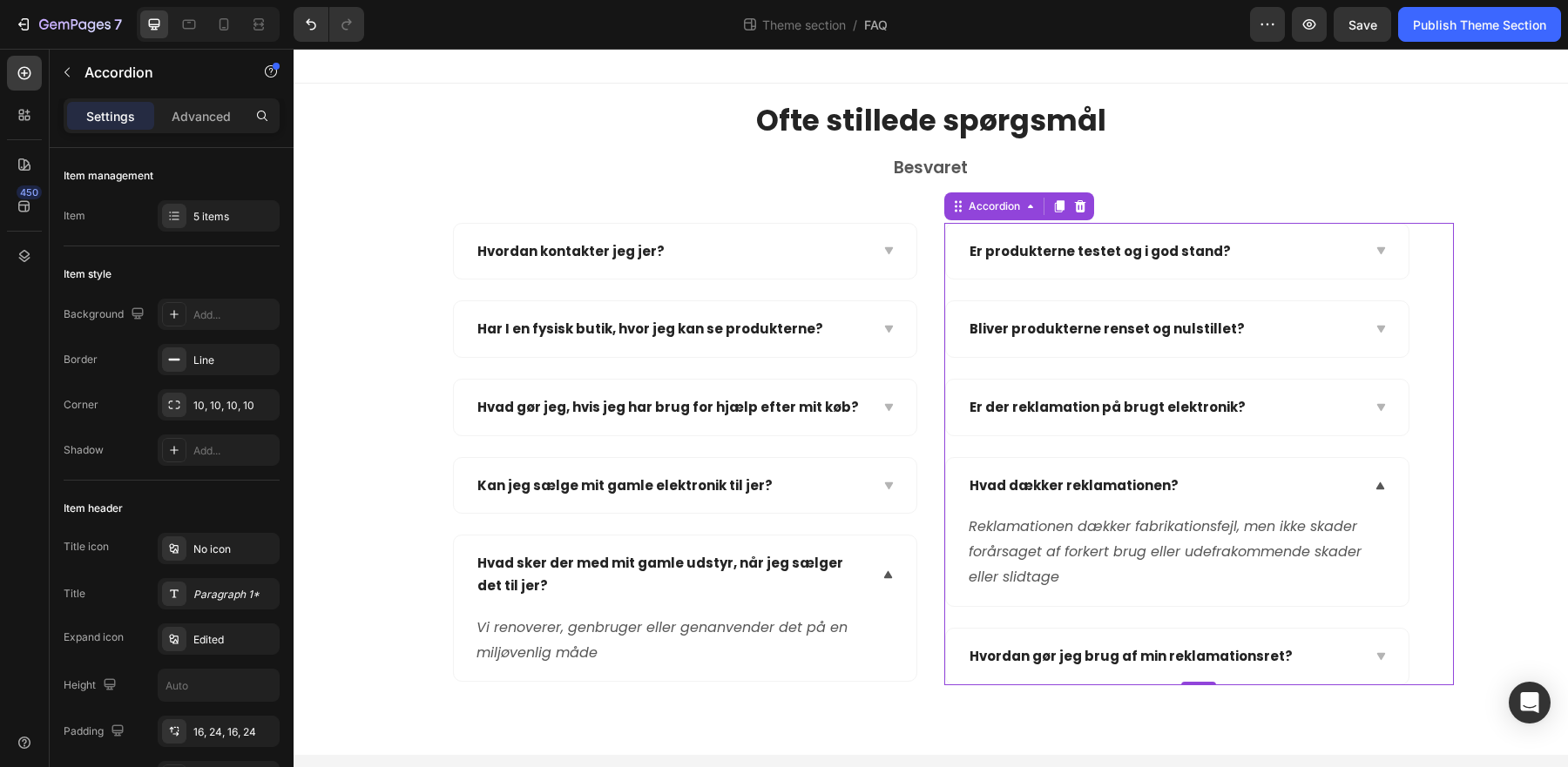
click at [1378, 383] on div "Er der reklamation på brugt elektronik?" at bounding box center [1177, 407] width 462 height 56
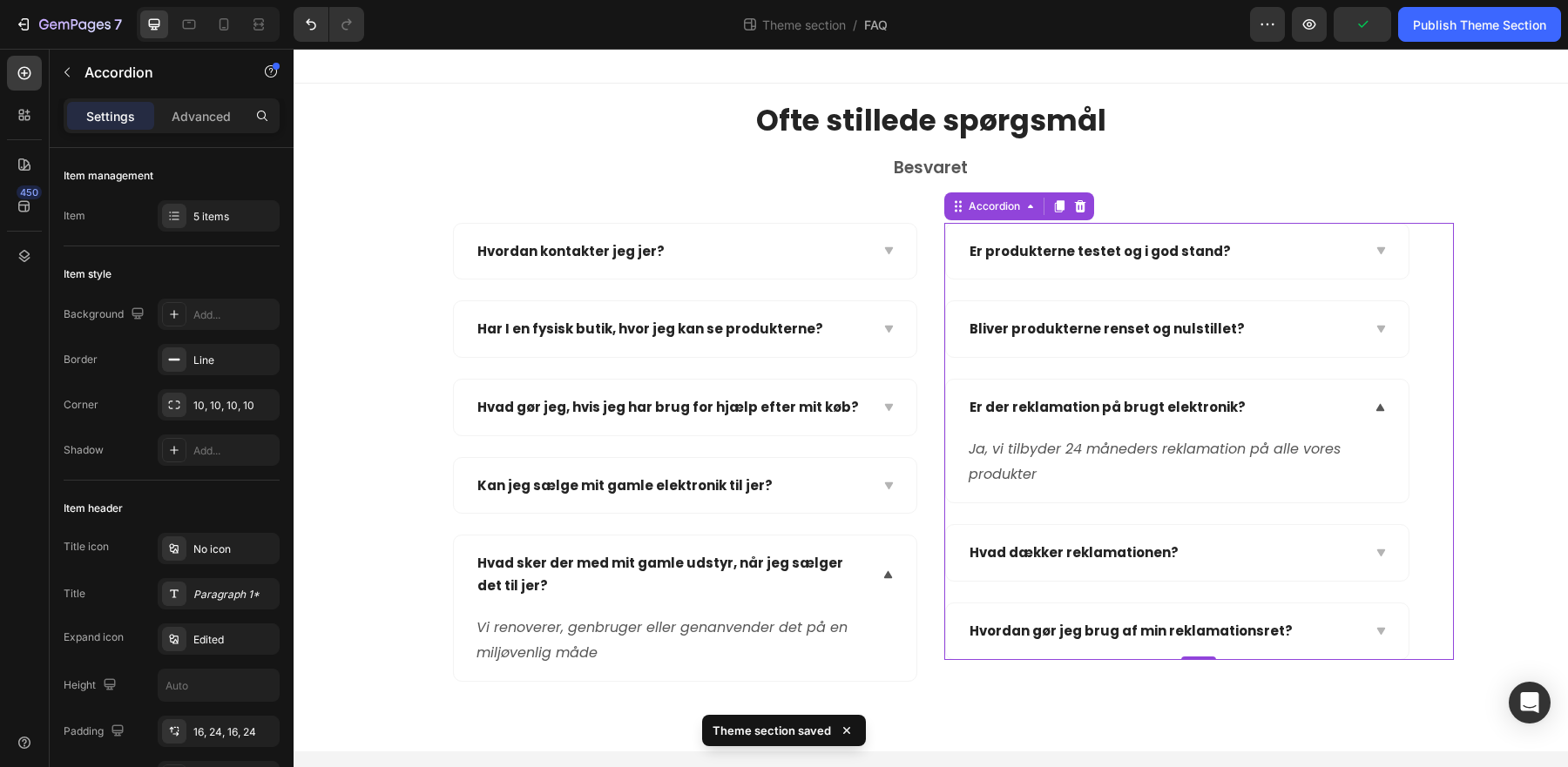
click at [1375, 334] on div "Bliver produkterne renset og nulstillet?" at bounding box center [1177, 328] width 462 height 56
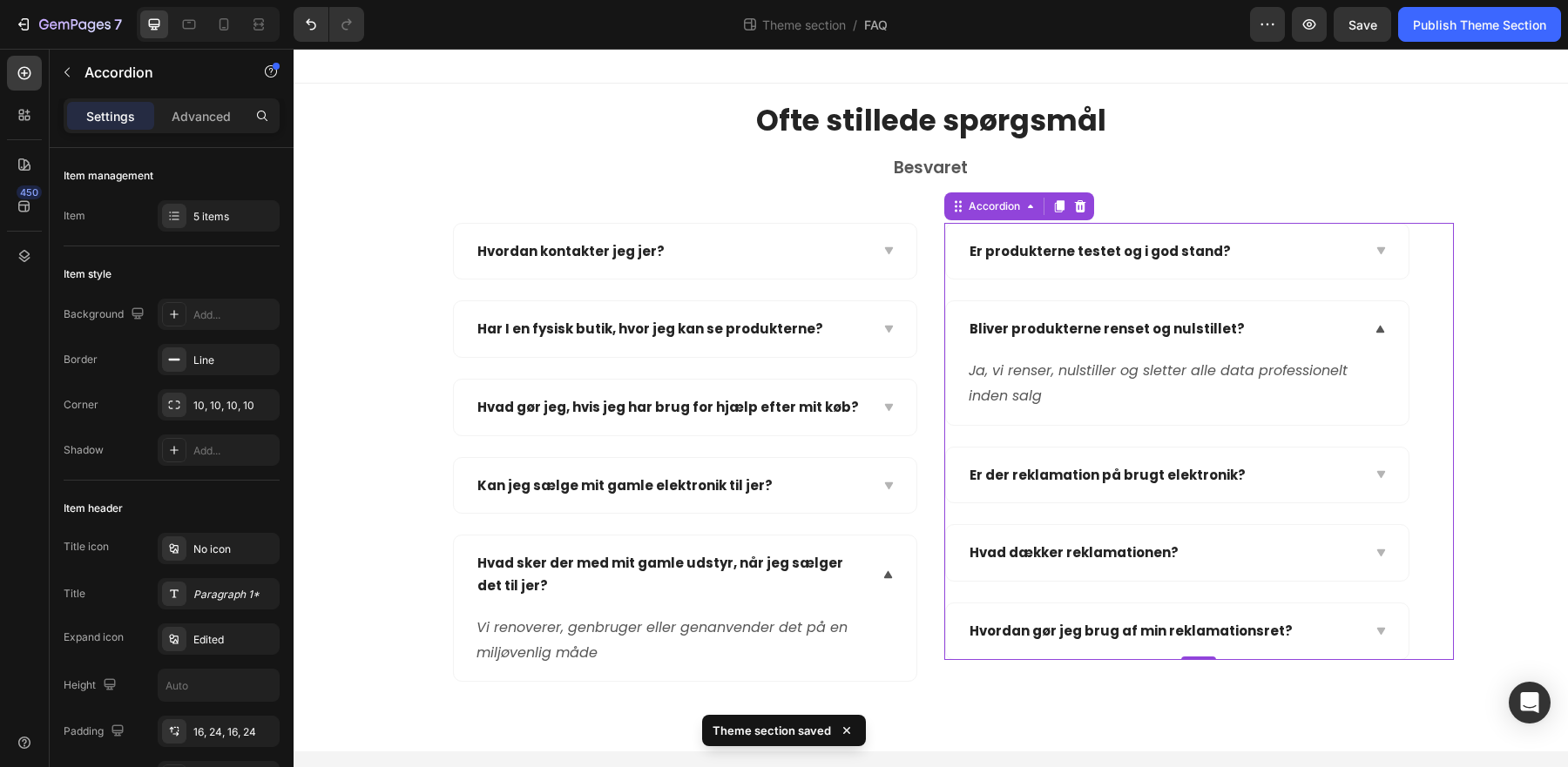
click at [1371, 261] on div "Er produkterne testet og i god stand?" at bounding box center [1177, 251] width 462 height 56
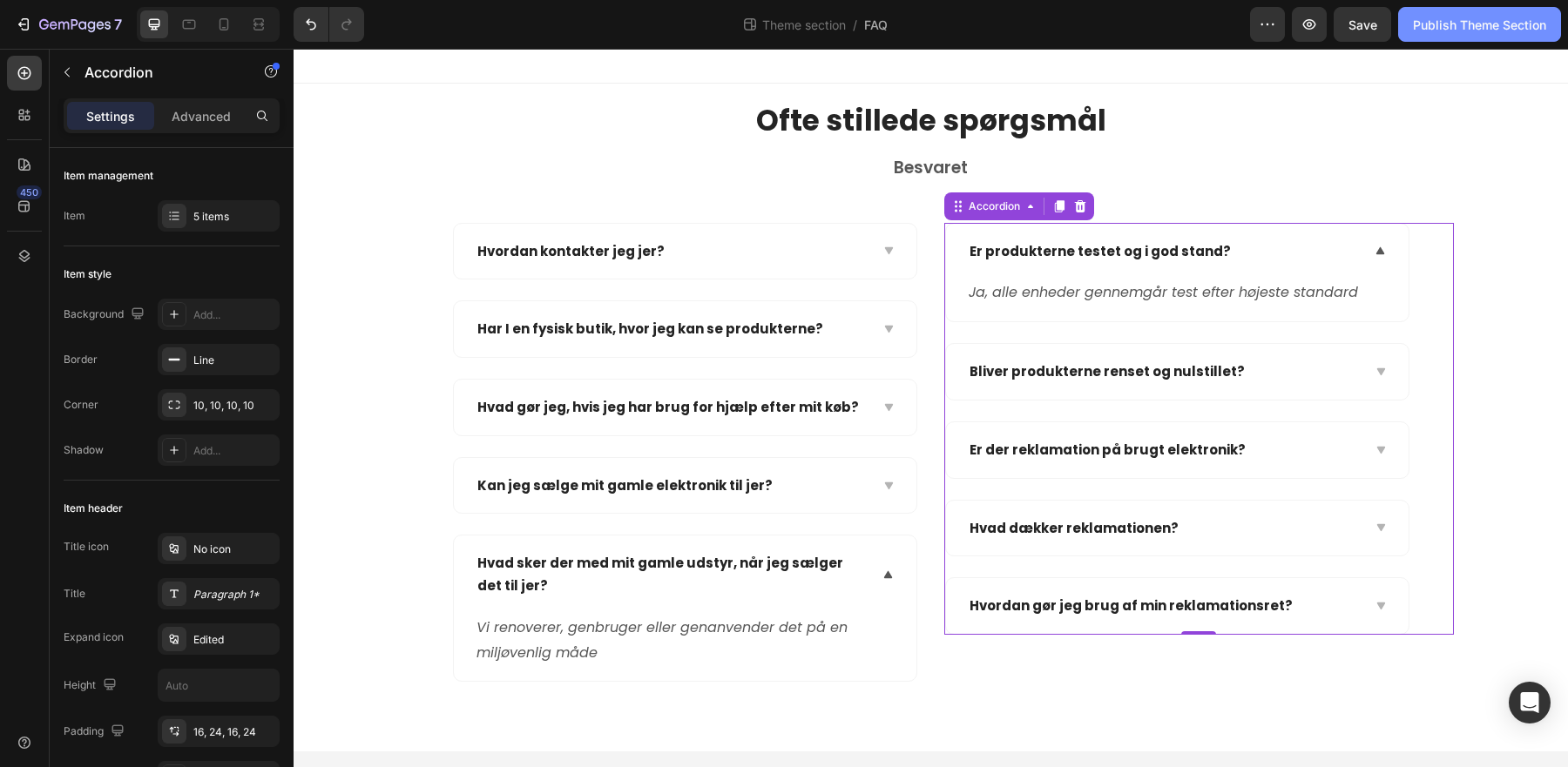
click at [1448, 26] on div "Publish Theme Section" at bounding box center [1479, 24] width 134 height 19
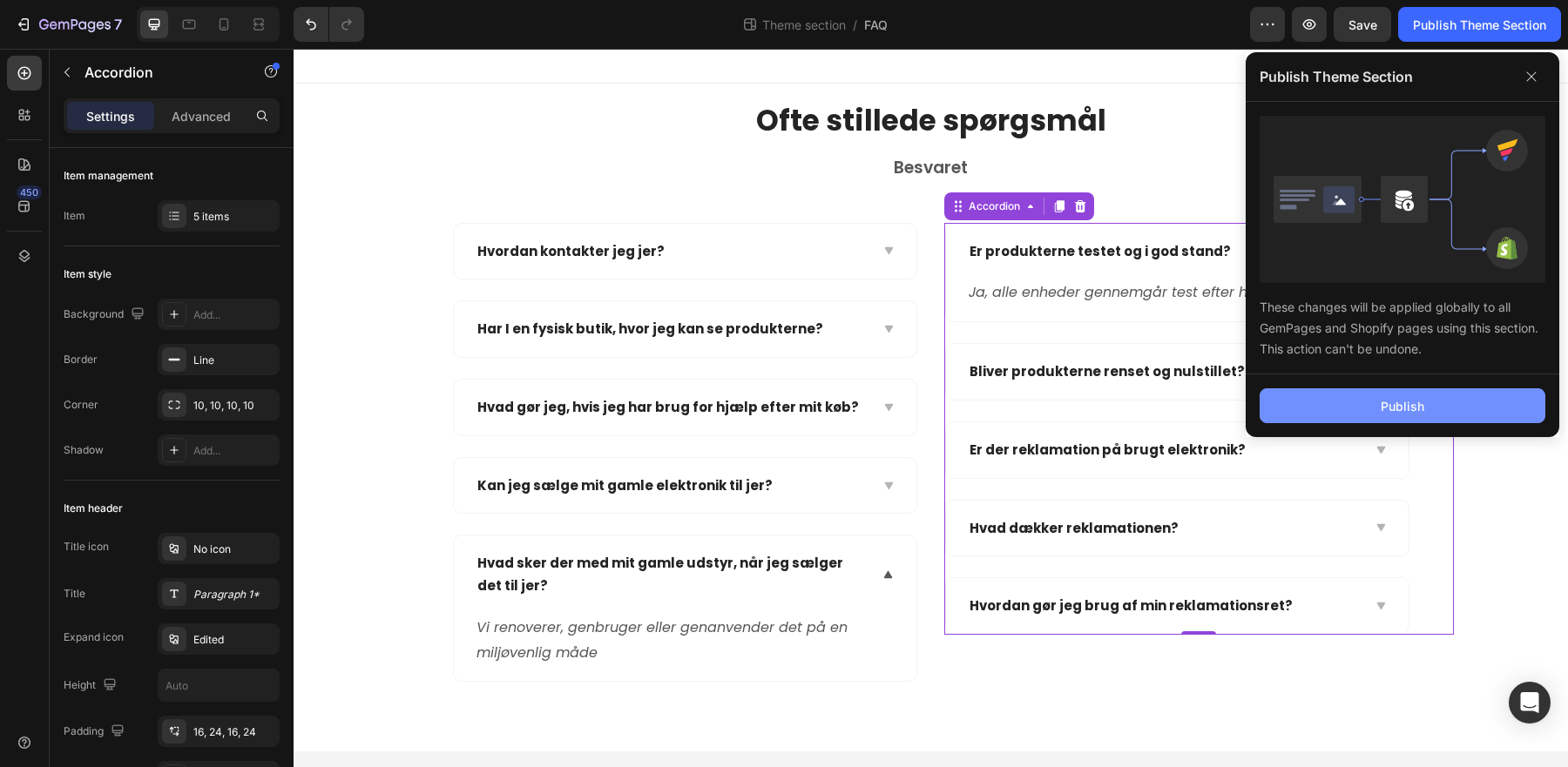
click at [1352, 397] on button "Publish" at bounding box center [1402, 405] width 286 height 35
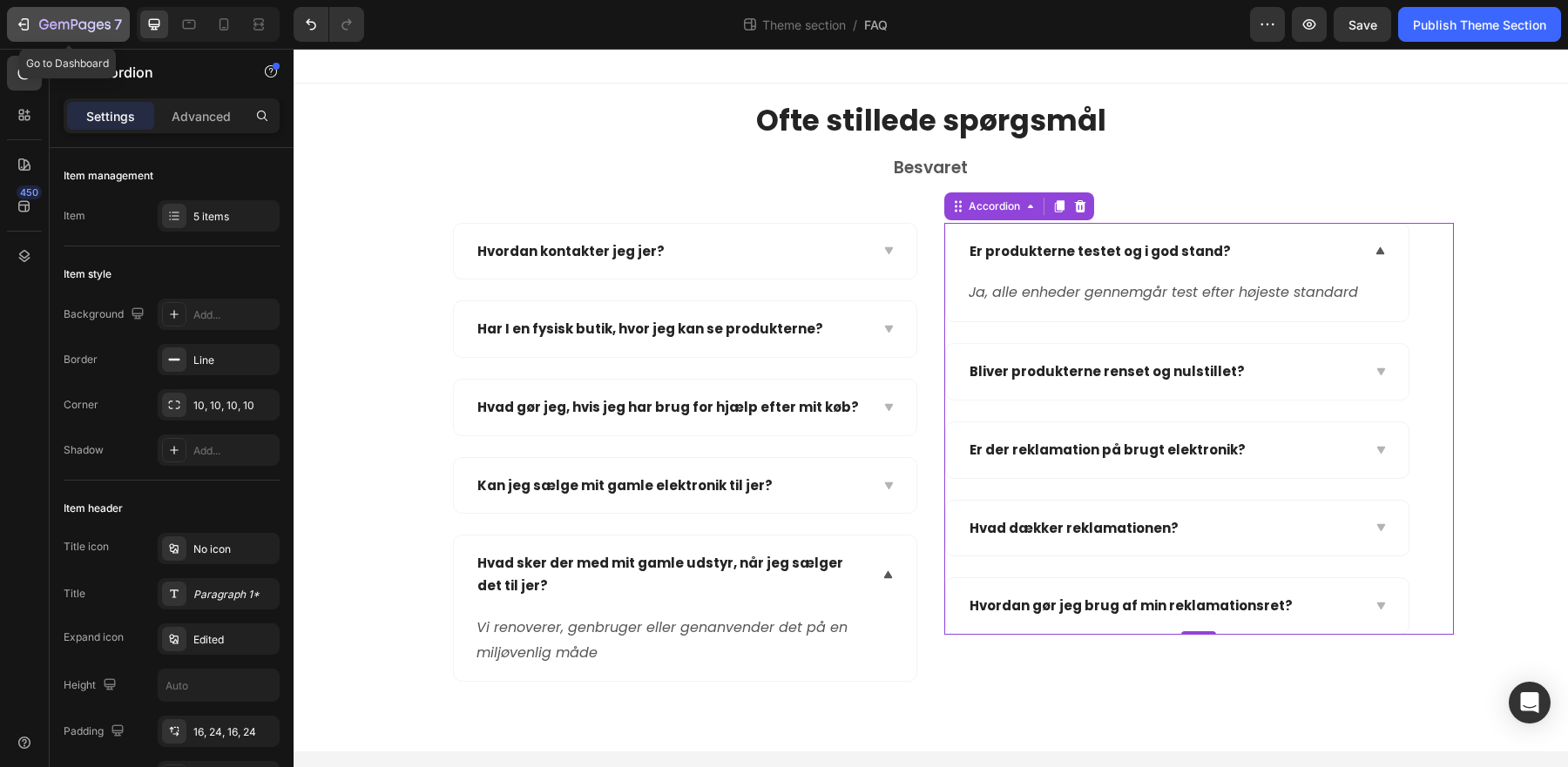
click at [59, 24] on icon "button" at bounding box center [63, 25] width 11 height 8
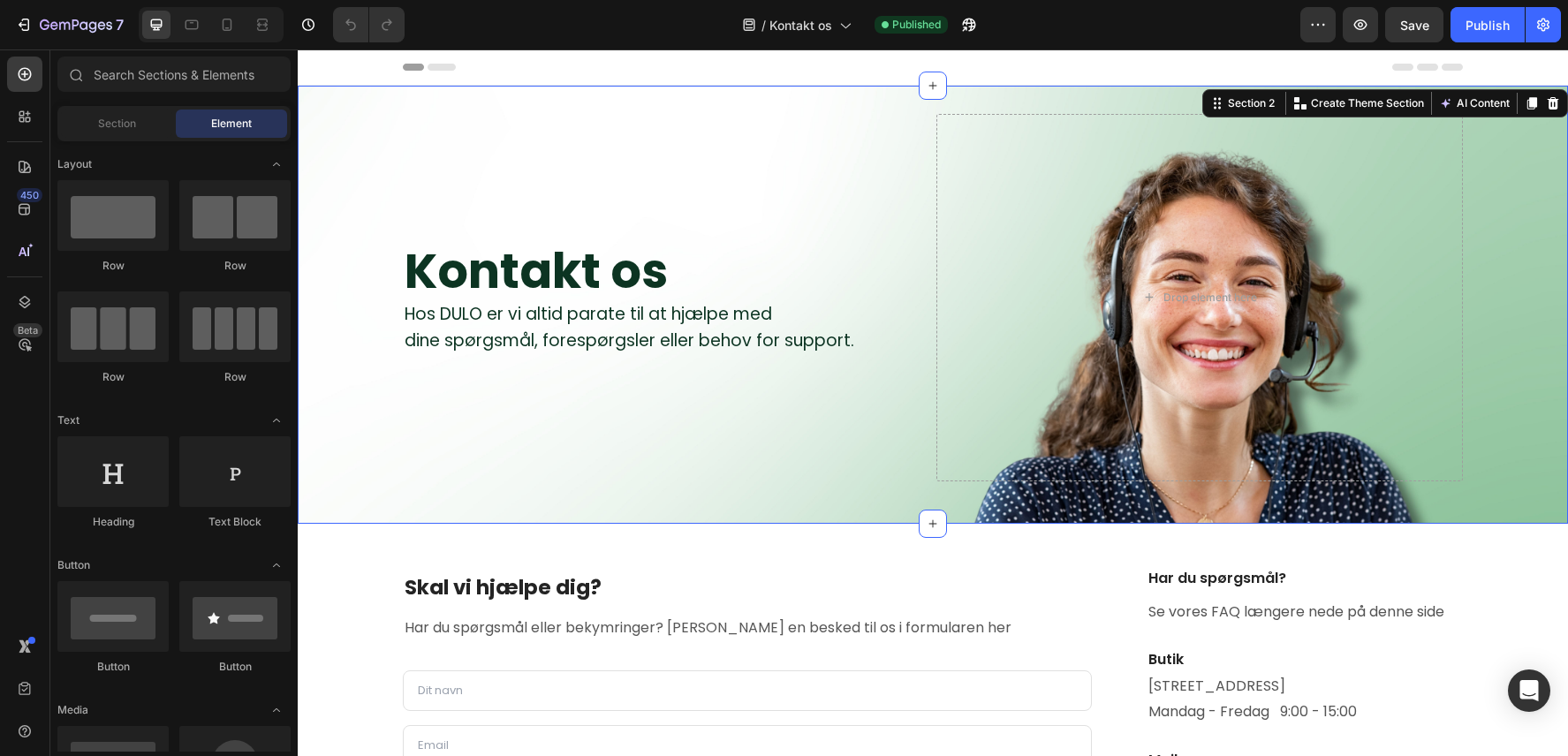
click at [350, 153] on div "Kontakt os Heading Hos DULO er vi altid parate til at hjælpe med dine spørgsmål…" at bounding box center [932, 304] width 1270 height 381
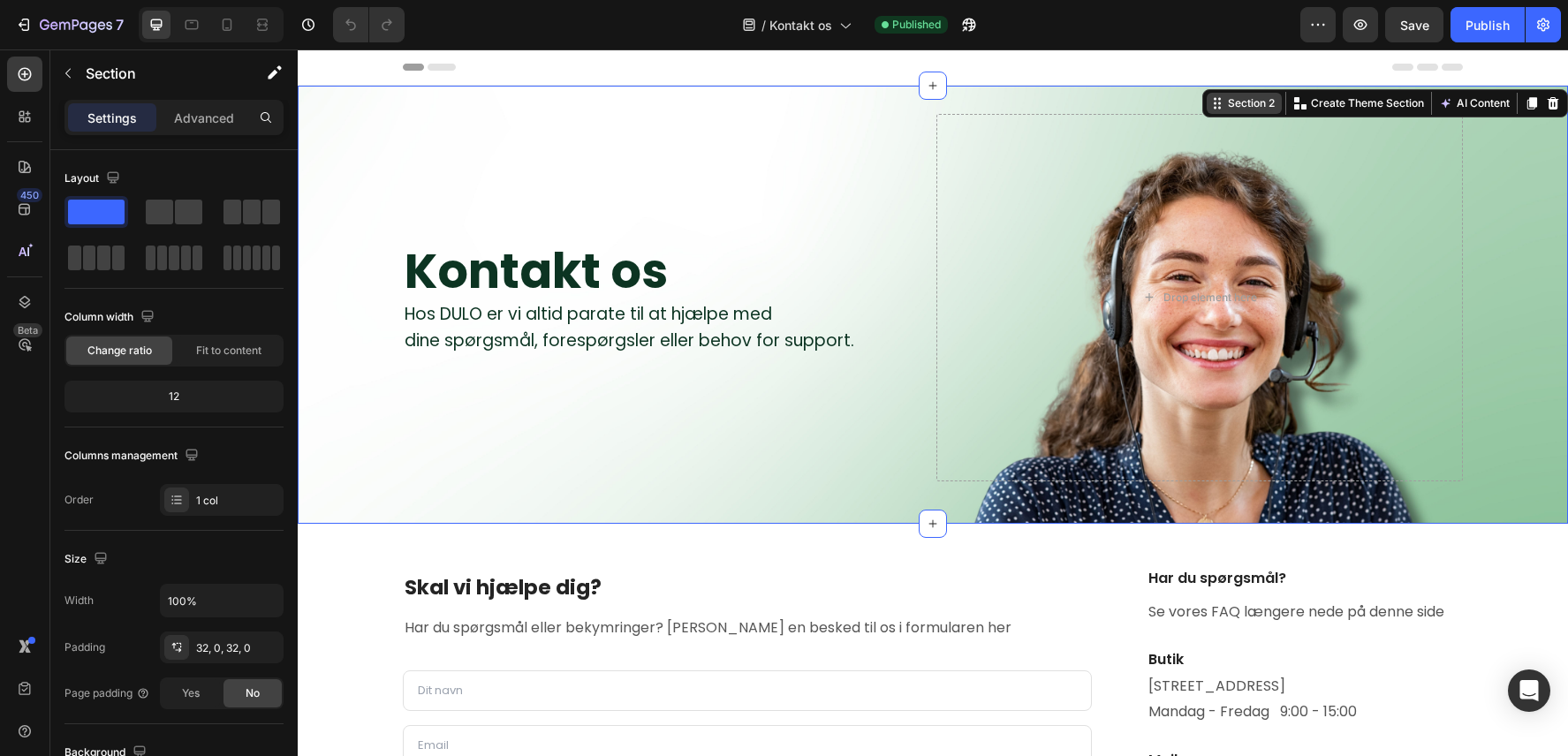
click at [1255, 104] on div "Section 2" at bounding box center [1251, 103] width 54 height 16
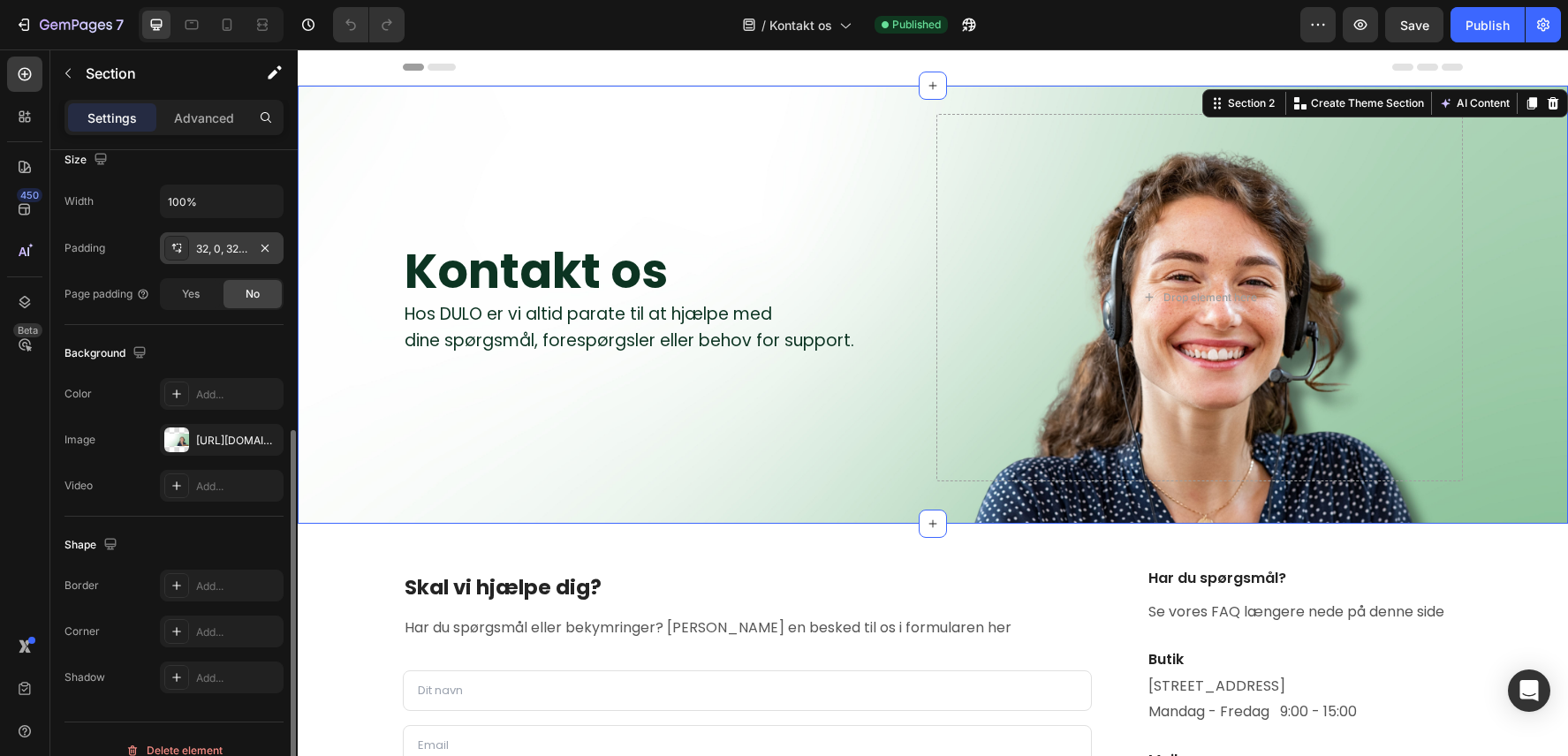
scroll to position [422, 0]
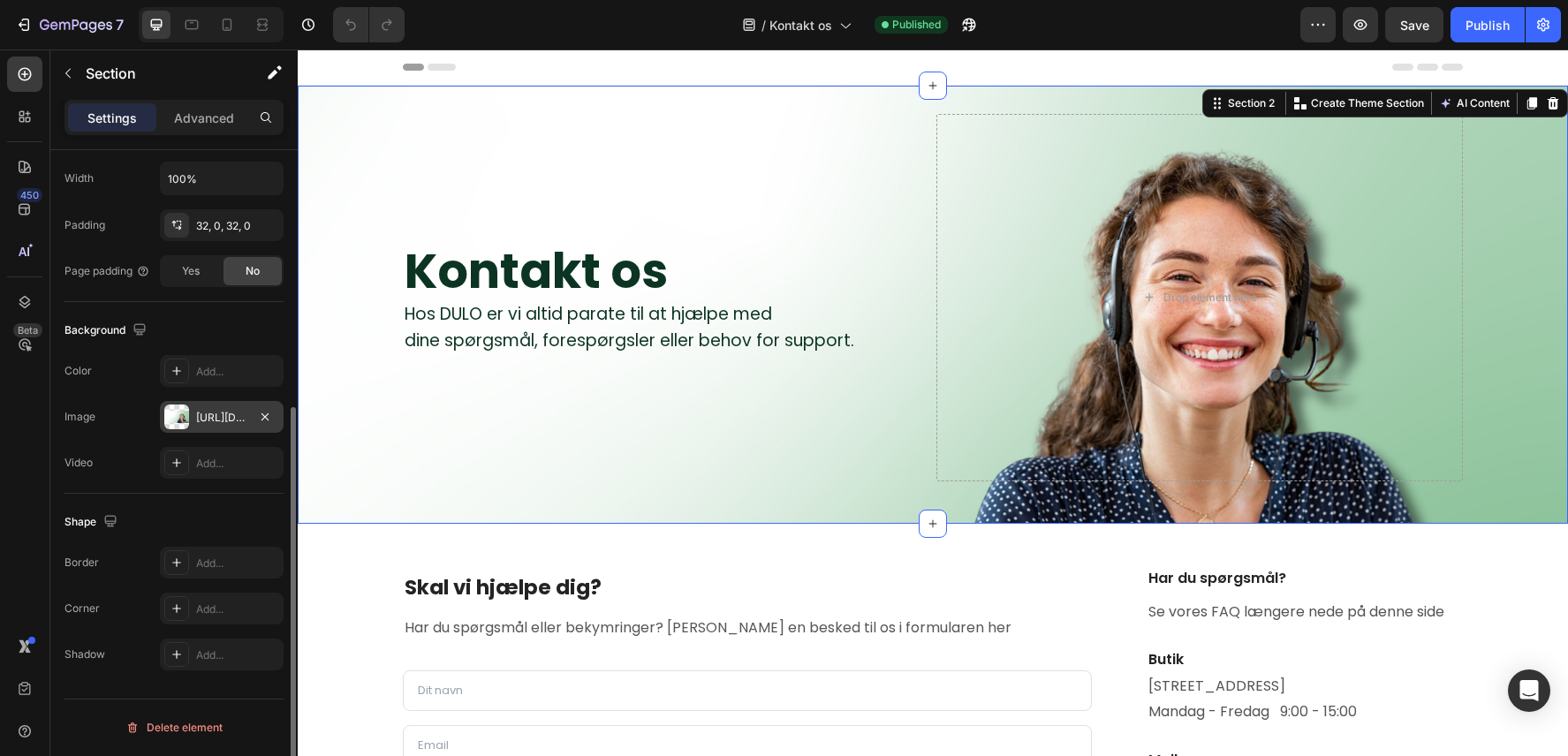
click at [238, 420] on div "[URL][DOMAIN_NAME]" at bounding box center [221, 418] width 51 height 16
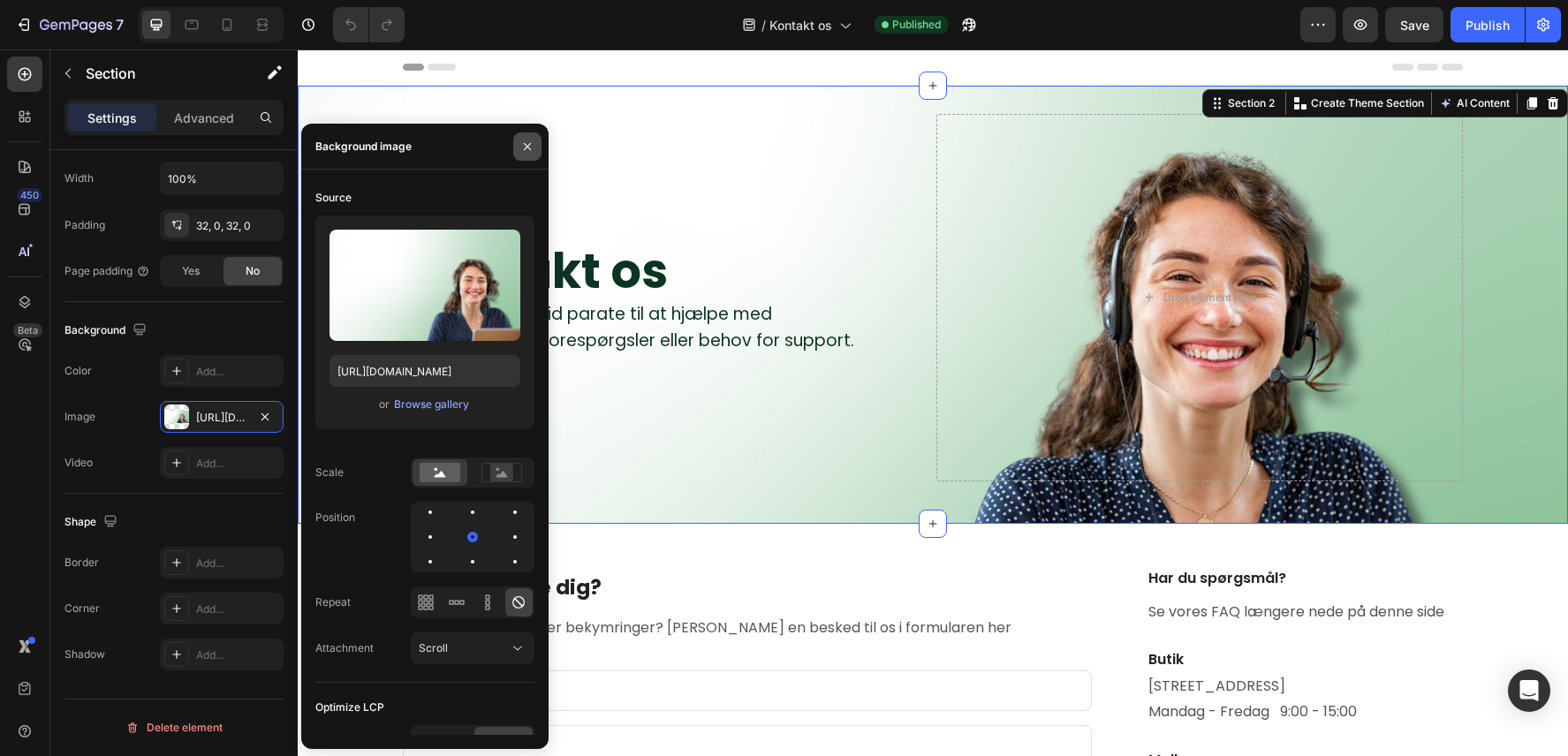
click at [527, 146] on icon "button" at bounding box center [527, 145] width 7 height 7
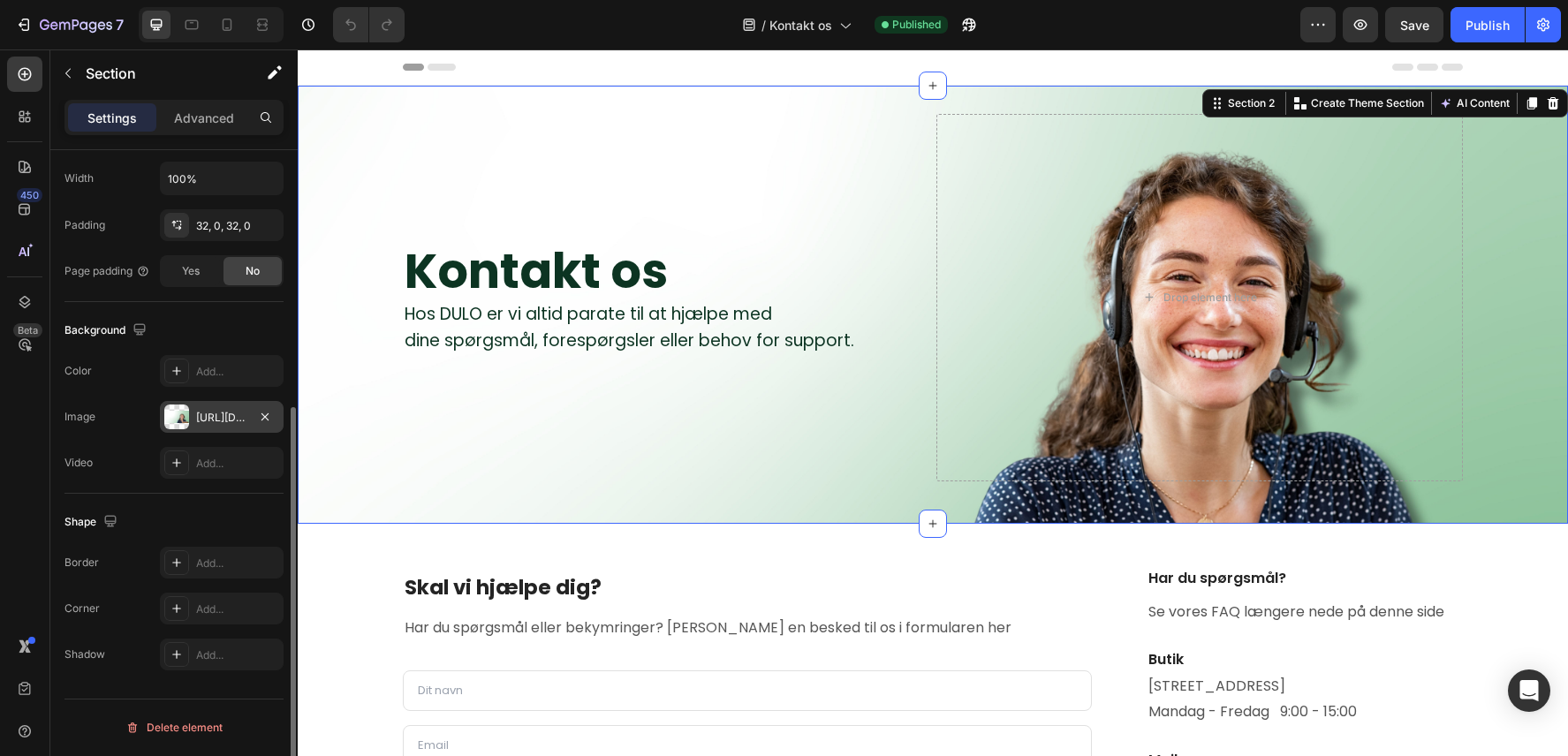
click at [222, 410] on div "[URL][DOMAIN_NAME]" at bounding box center [221, 418] width 51 height 16
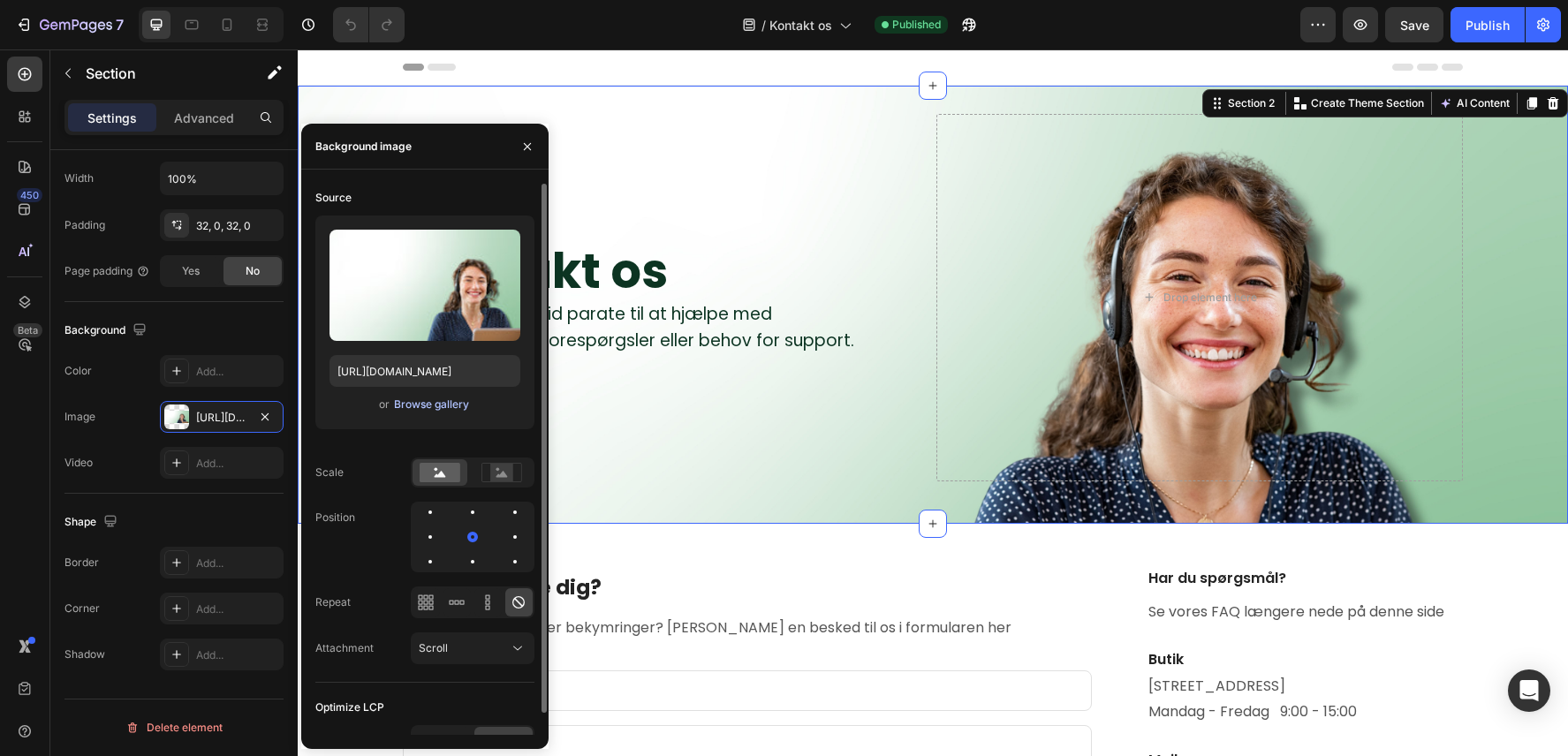
click at [432, 401] on div "Browse gallery" at bounding box center [431, 404] width 75 height 16
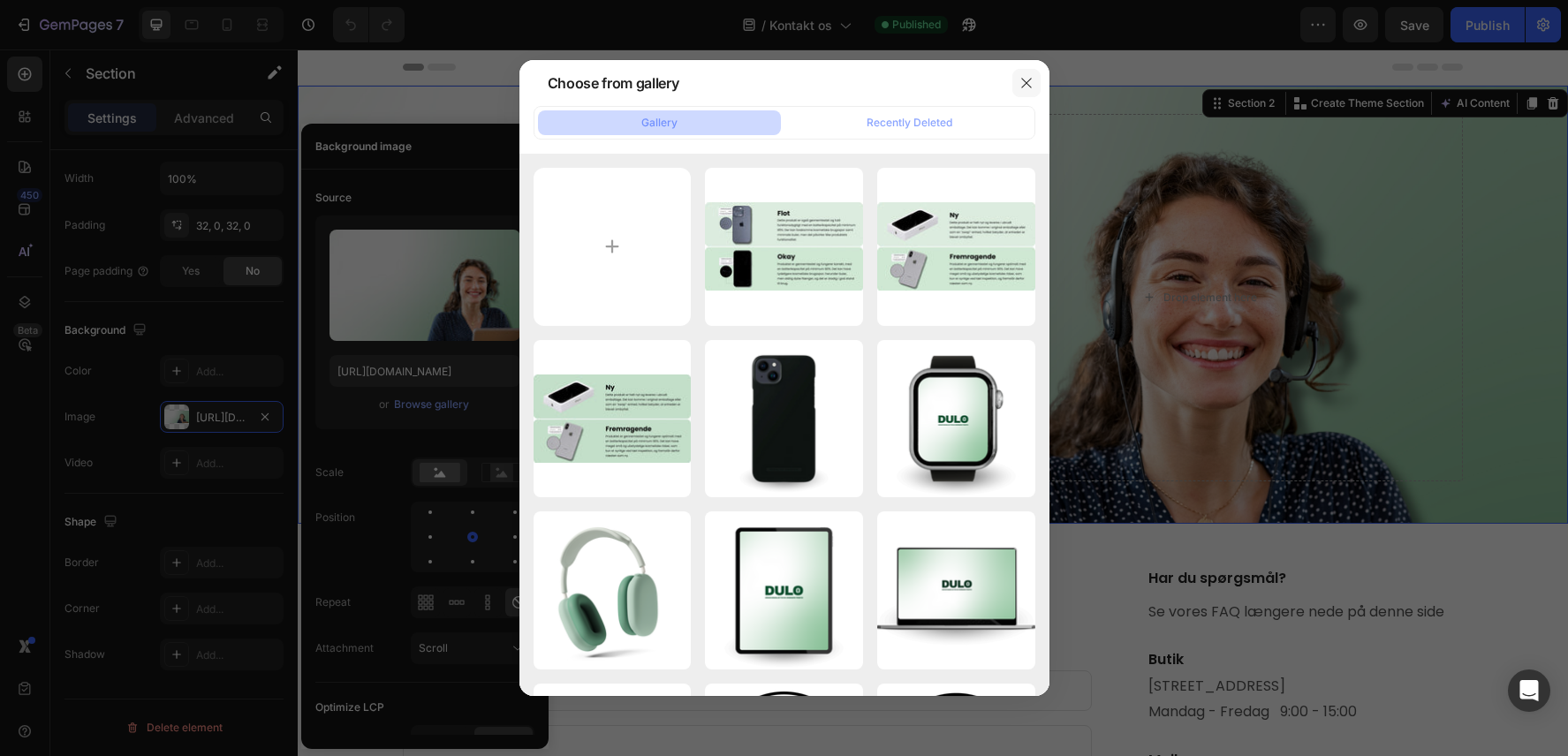
click at [1021, 83] on icon "button" at bounding box center [1026, 83] width 14 height 14
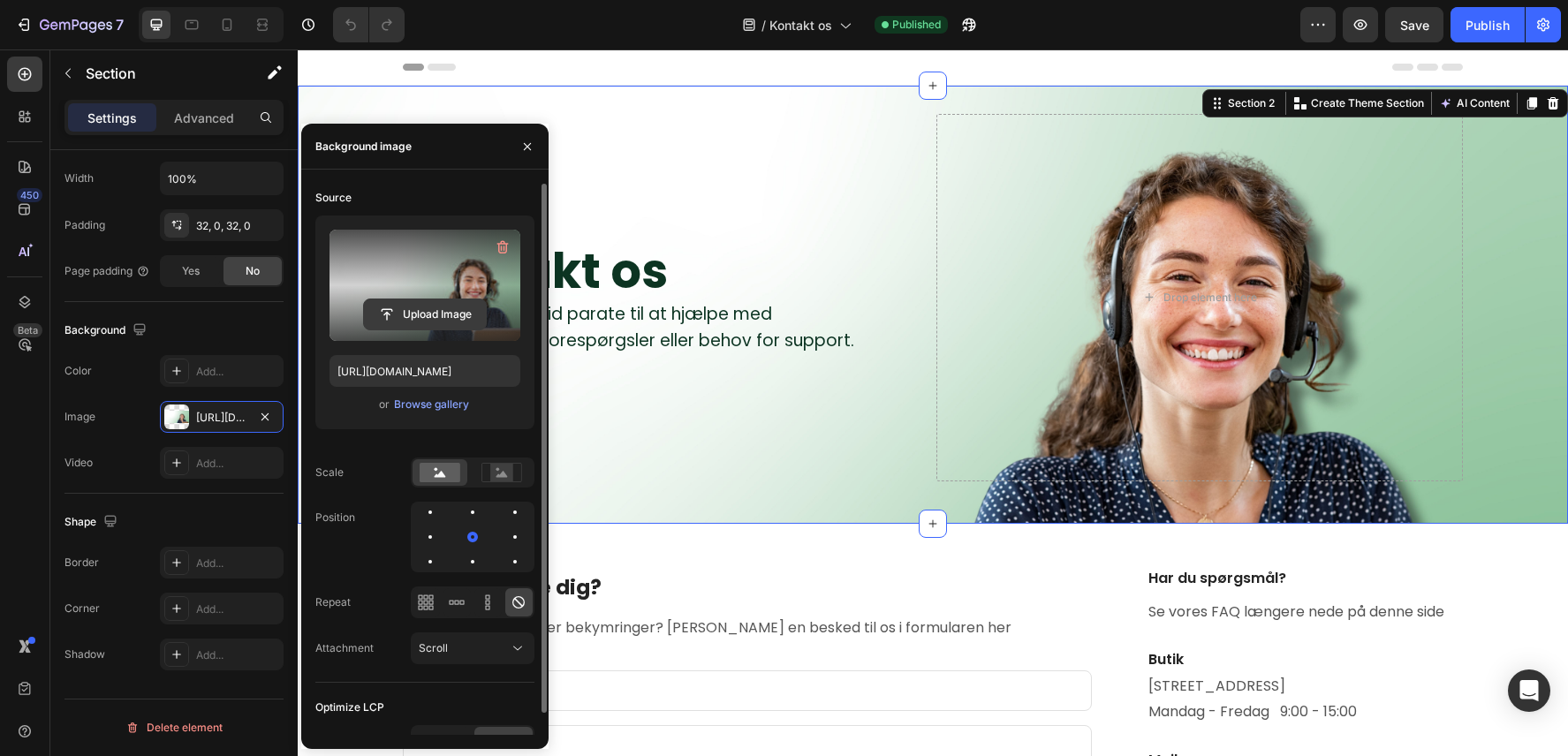
click at [427, 304] on input "file" at bounding box center [424, 314] width 122 height 30
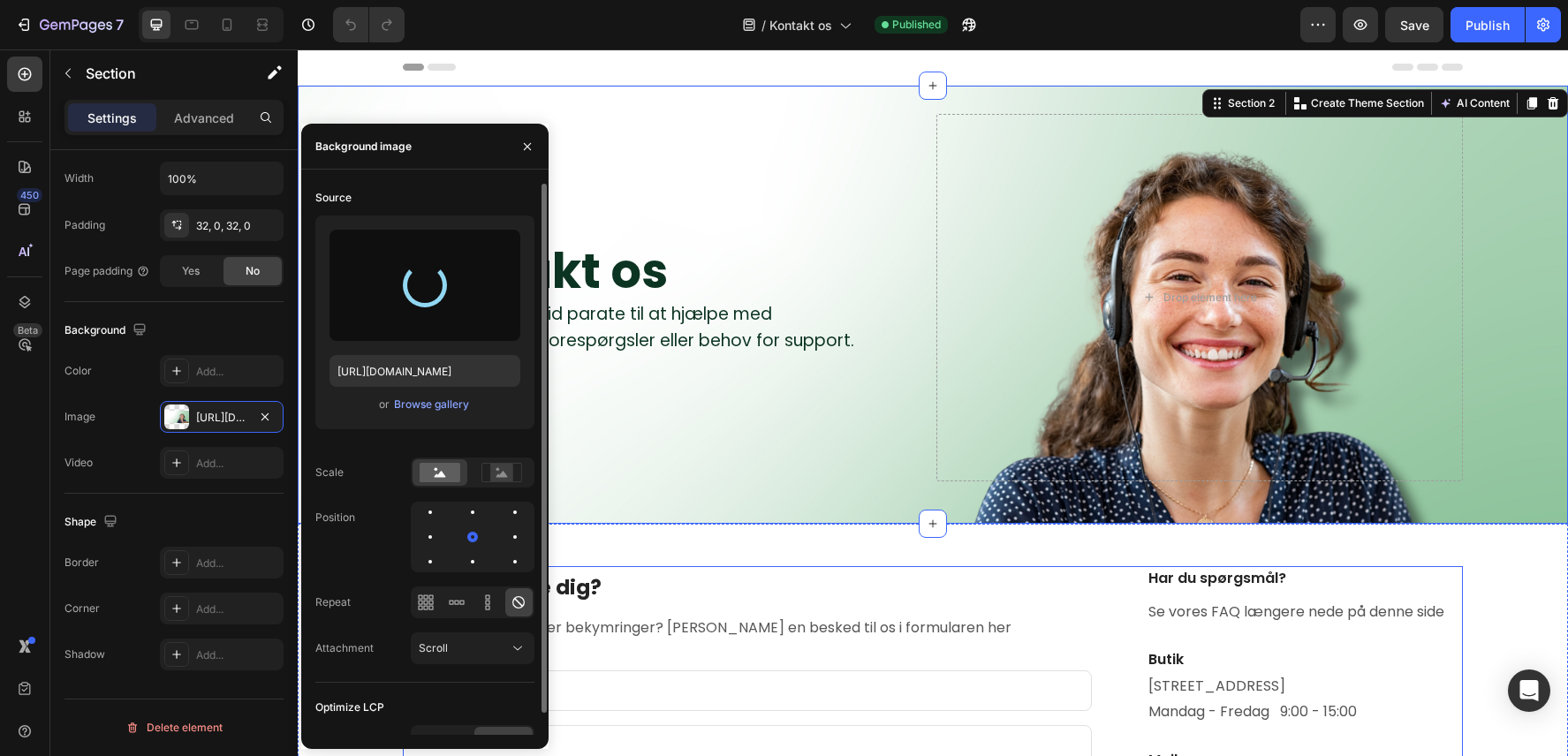
type input "[URL][DOMAIN_NAME]"
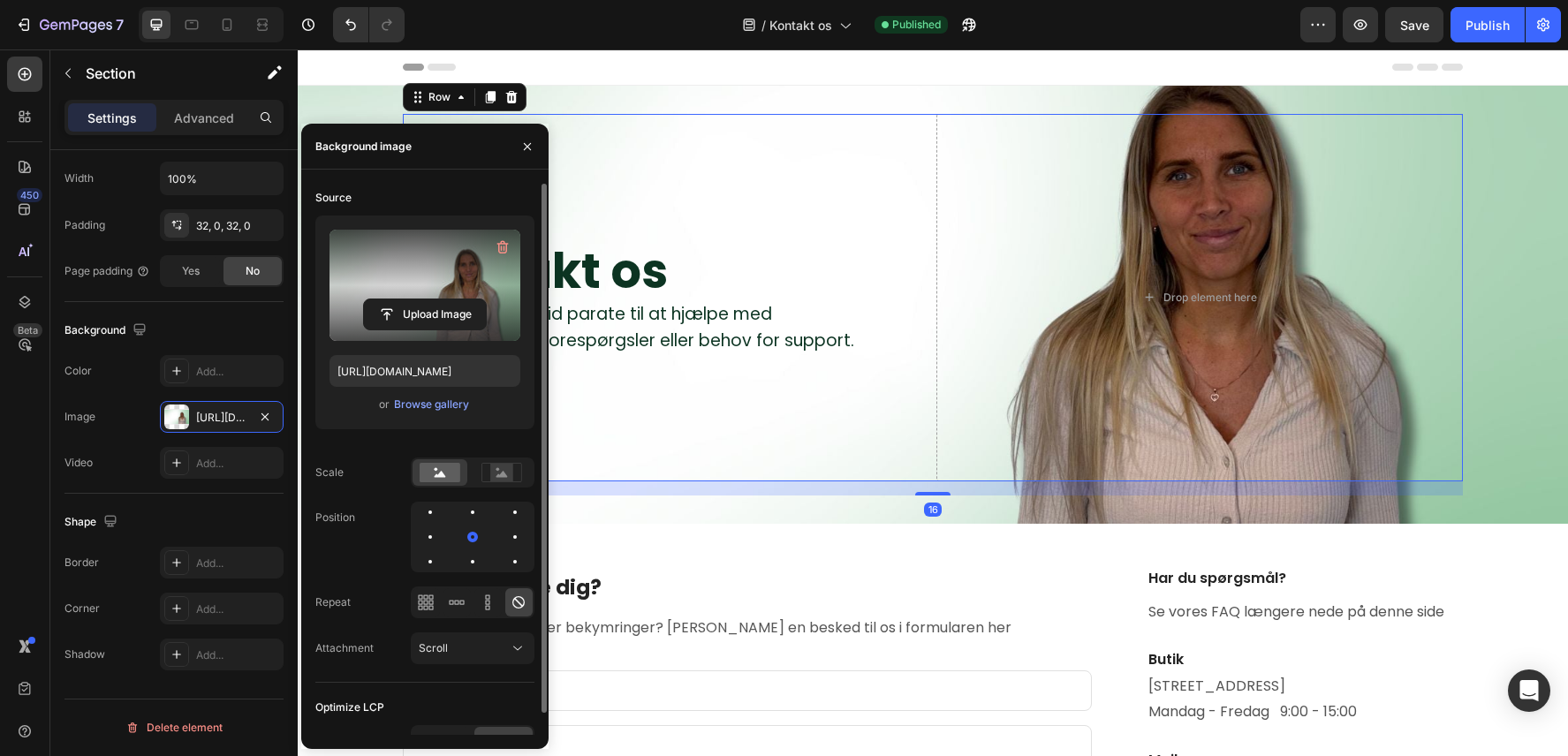
click at [799, 477] on div "Kontakt os Heading Hos DULO er vi altid parate til at hjælpe med dine spørgsmål…" at bounding box center [665, 297] width 527 height 368
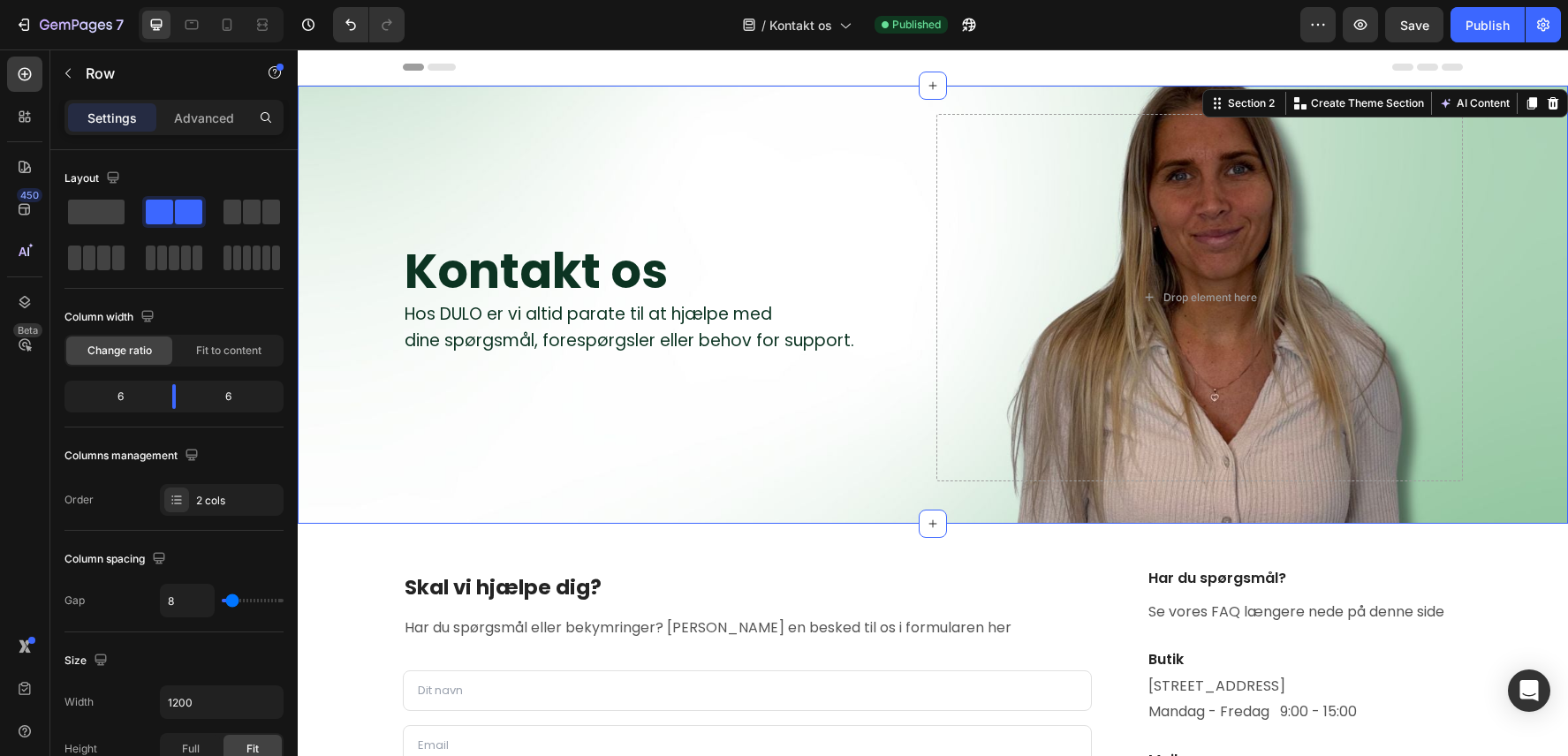
click at [1546, 419] on div "Kontakt os Heading Hos DULO er vi altid parate til at hjælpe med dine spørgsmål…" at bounding box center [932, 304] width 1270 height 381
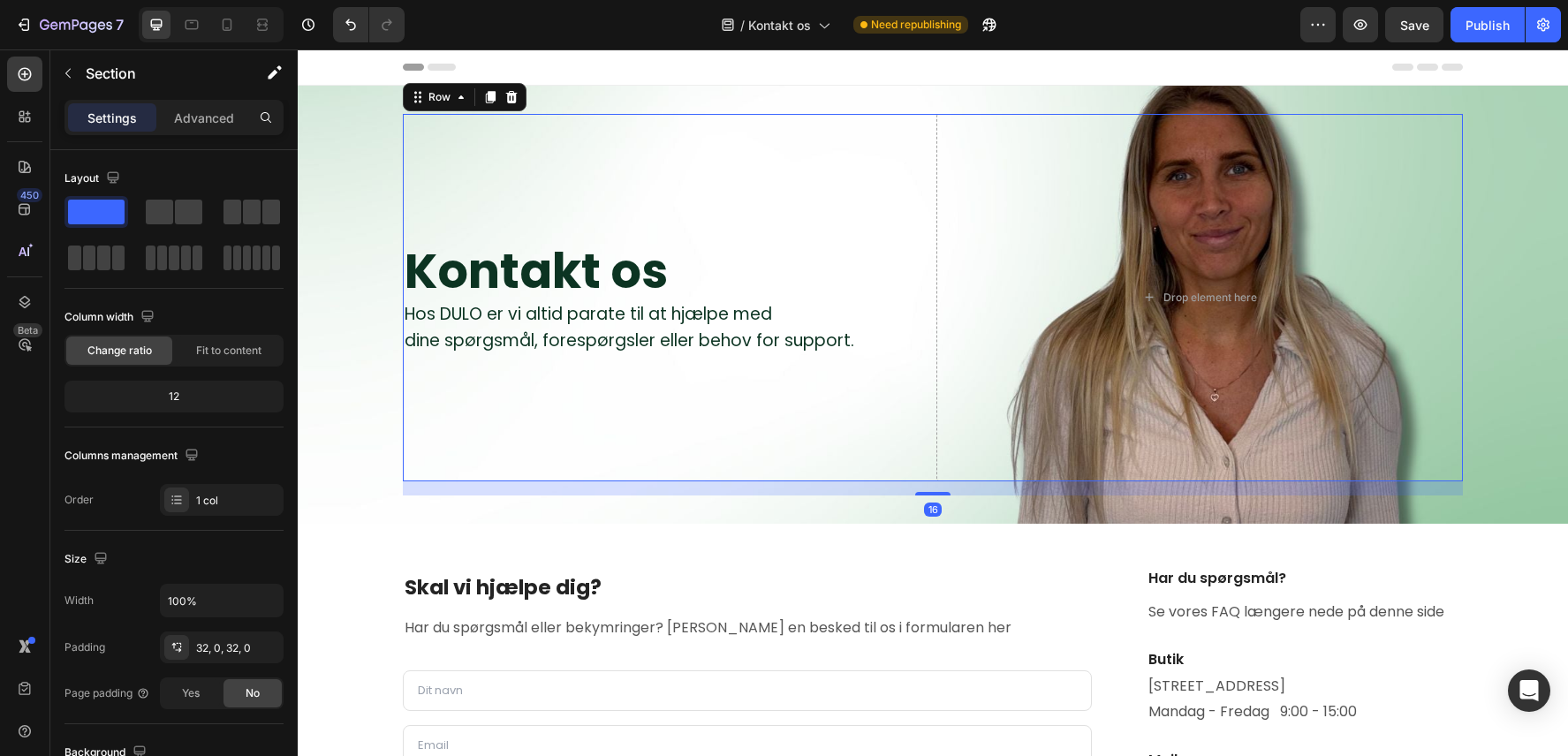
click at [697, 164] on div "Kontakt os Heading Hos DULO er vi altid parate til at hjælpe med dine spørgsmål…" at bounding box center [665, 297] width 527 height 368
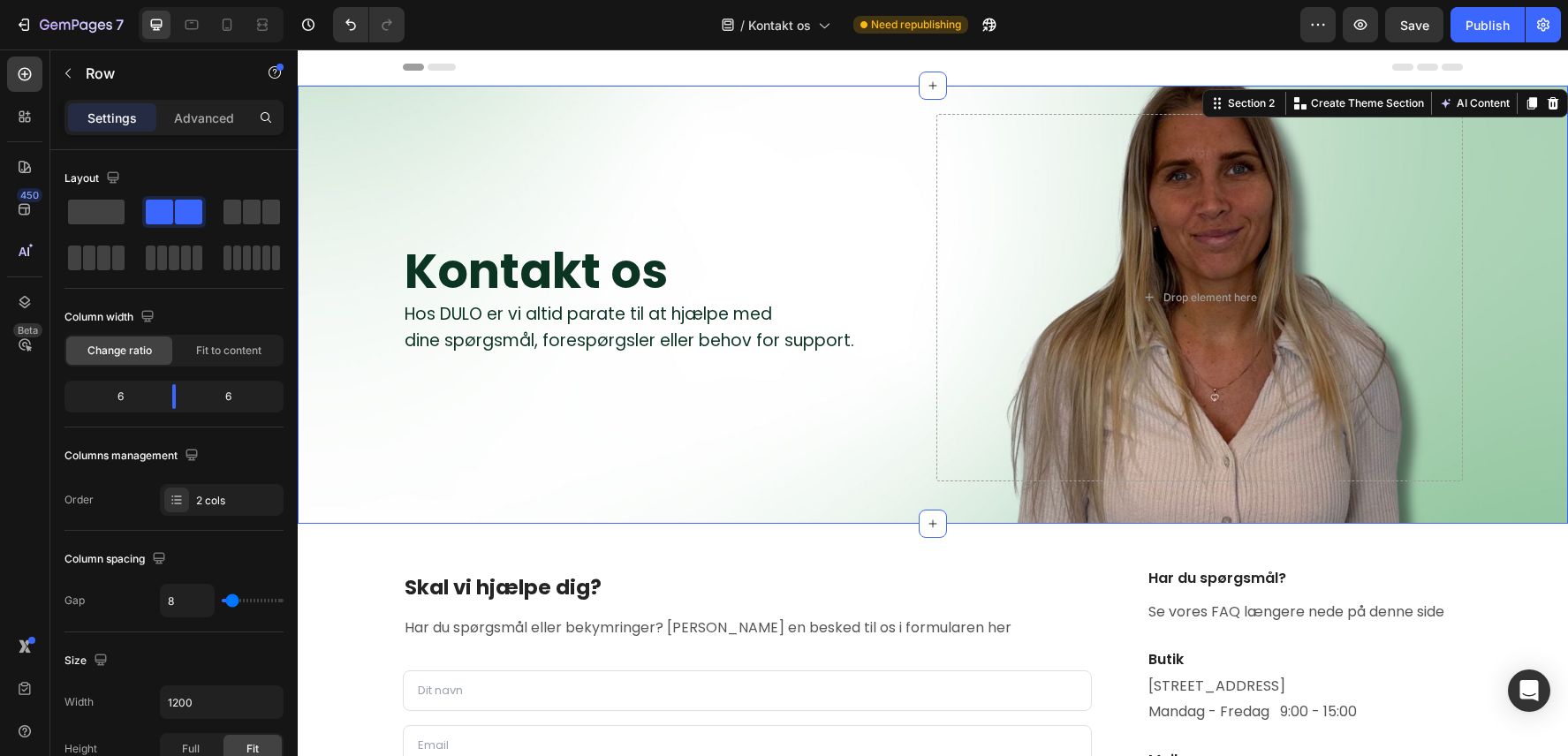
click at [675, 106] on div "Kontakt os Heading Hos DULO er vi altid parate til at hjælpe med dine spørgsmål…" at bounding box center [932, 304] width 1270 height 438
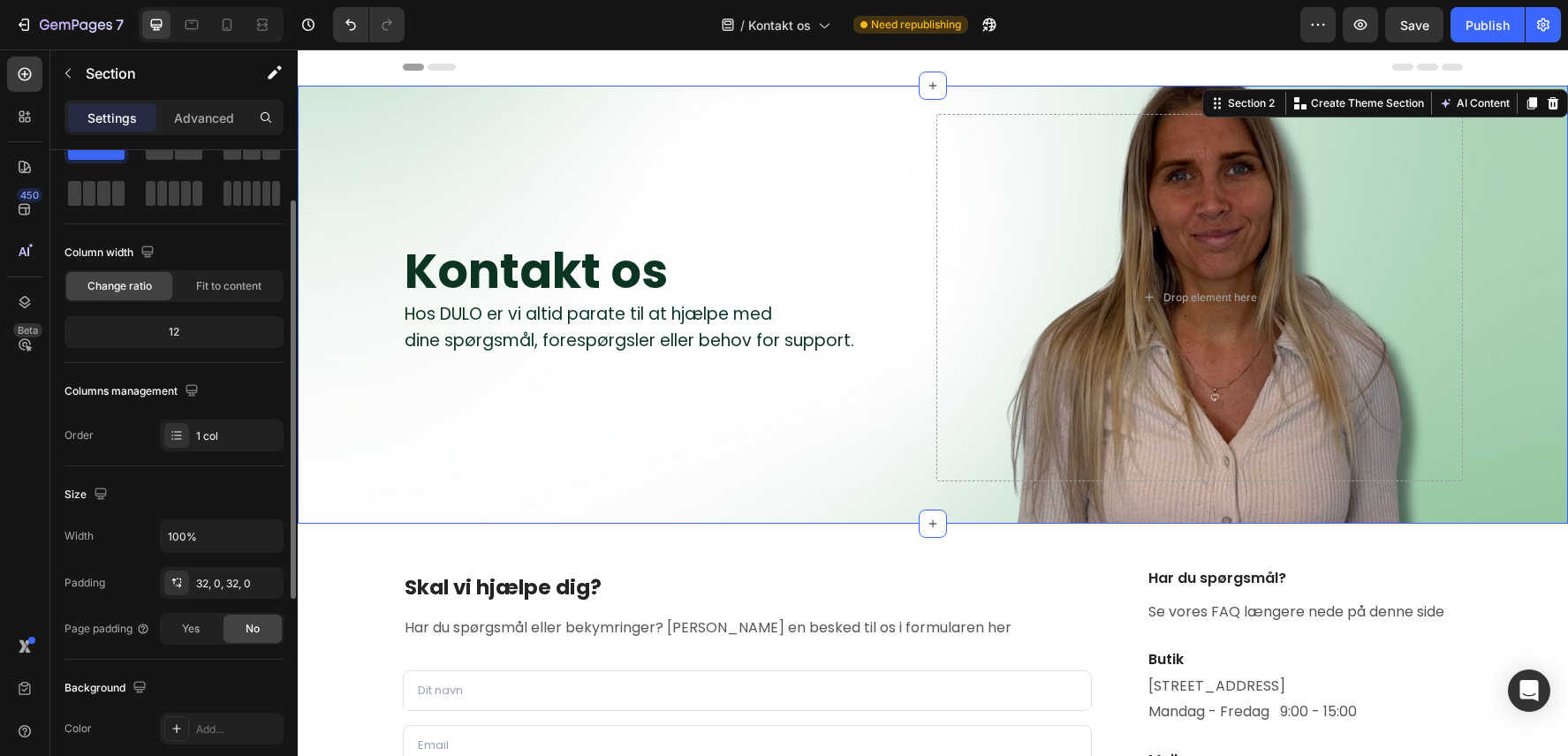
scroll to position [327, 0]
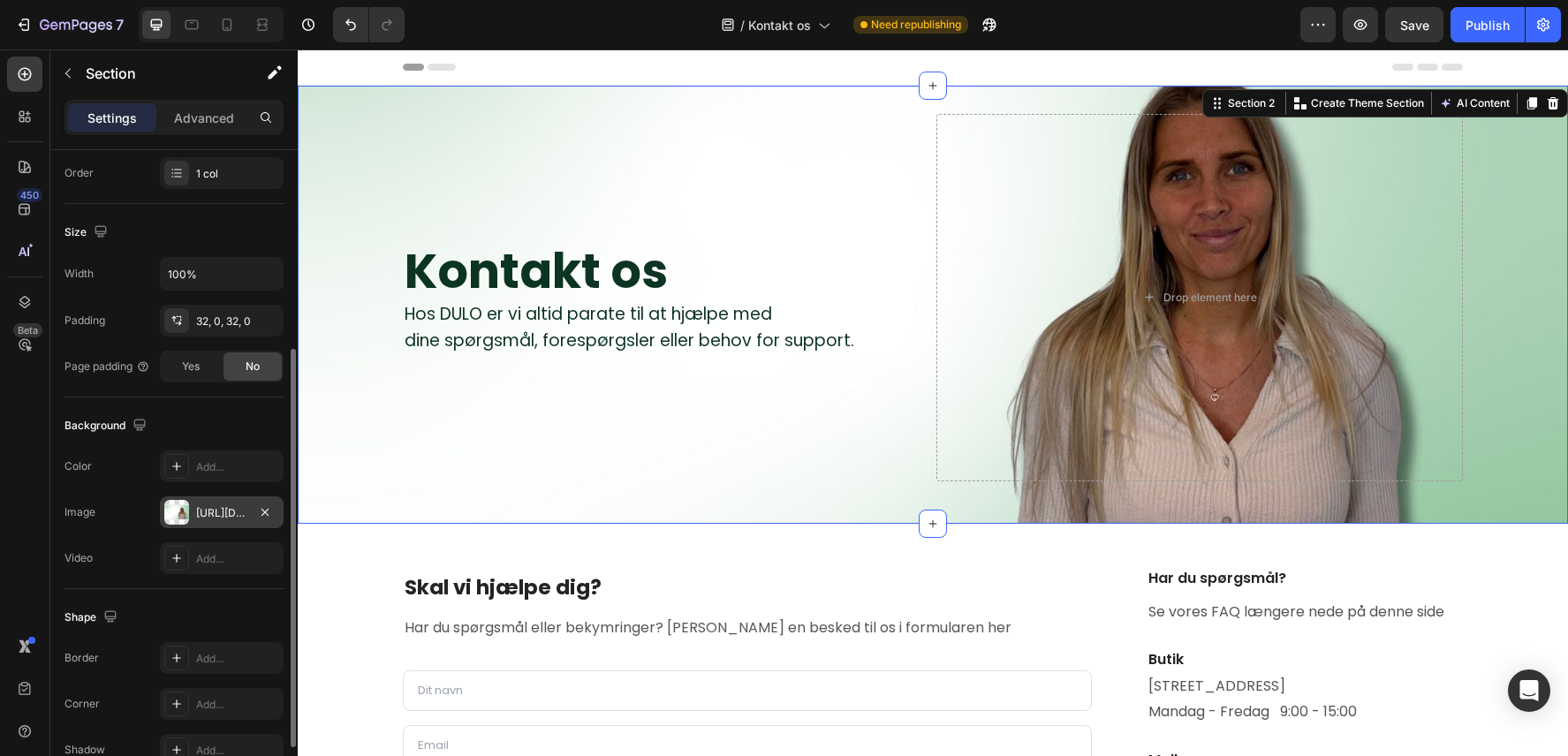
click at [226, 518] on div "[URL][DOMAIN_NAME]" at bounding box center [221, 513] width 51 height 16
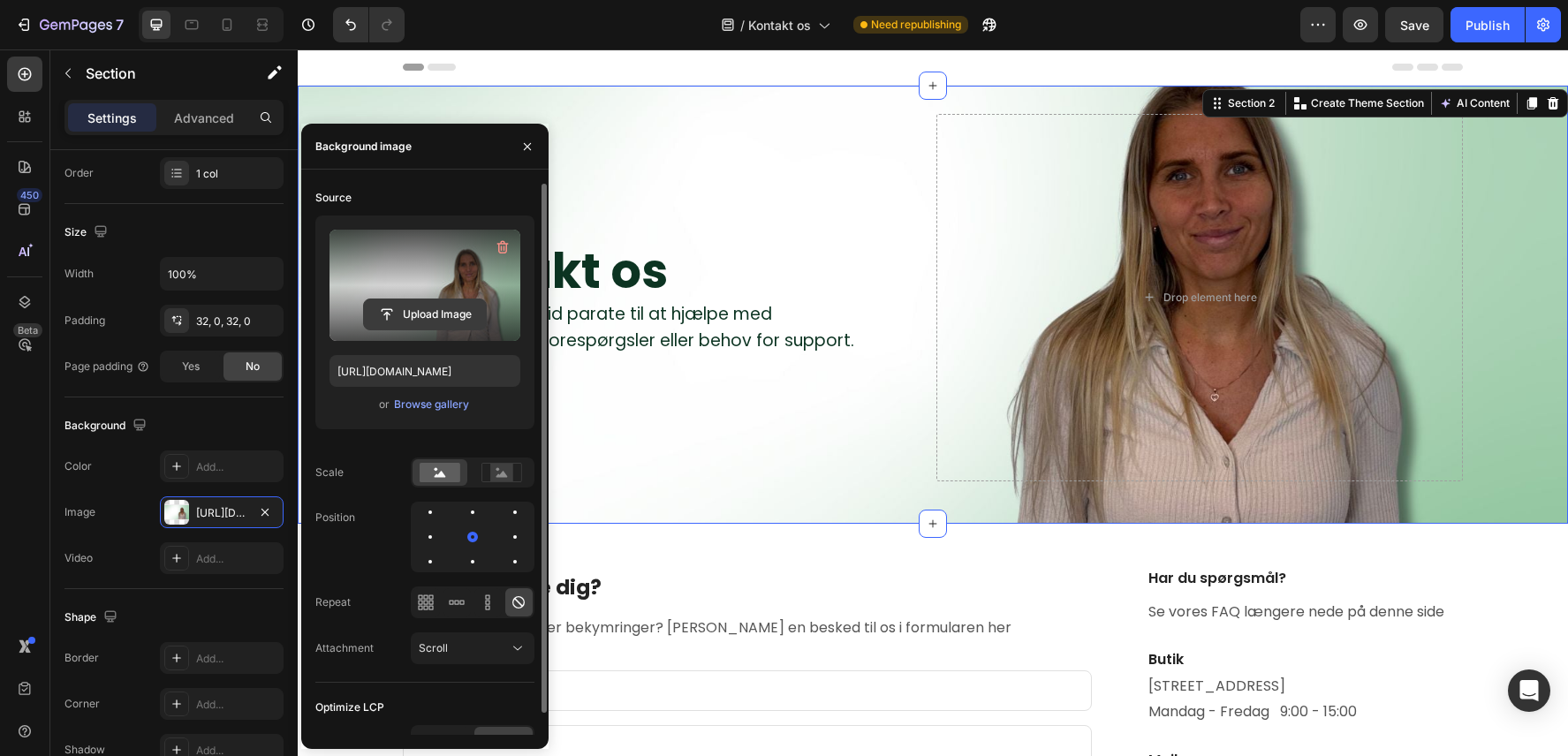
click at [429, 308] on input "file" at bounding box center [424, 314] width 122 height 30
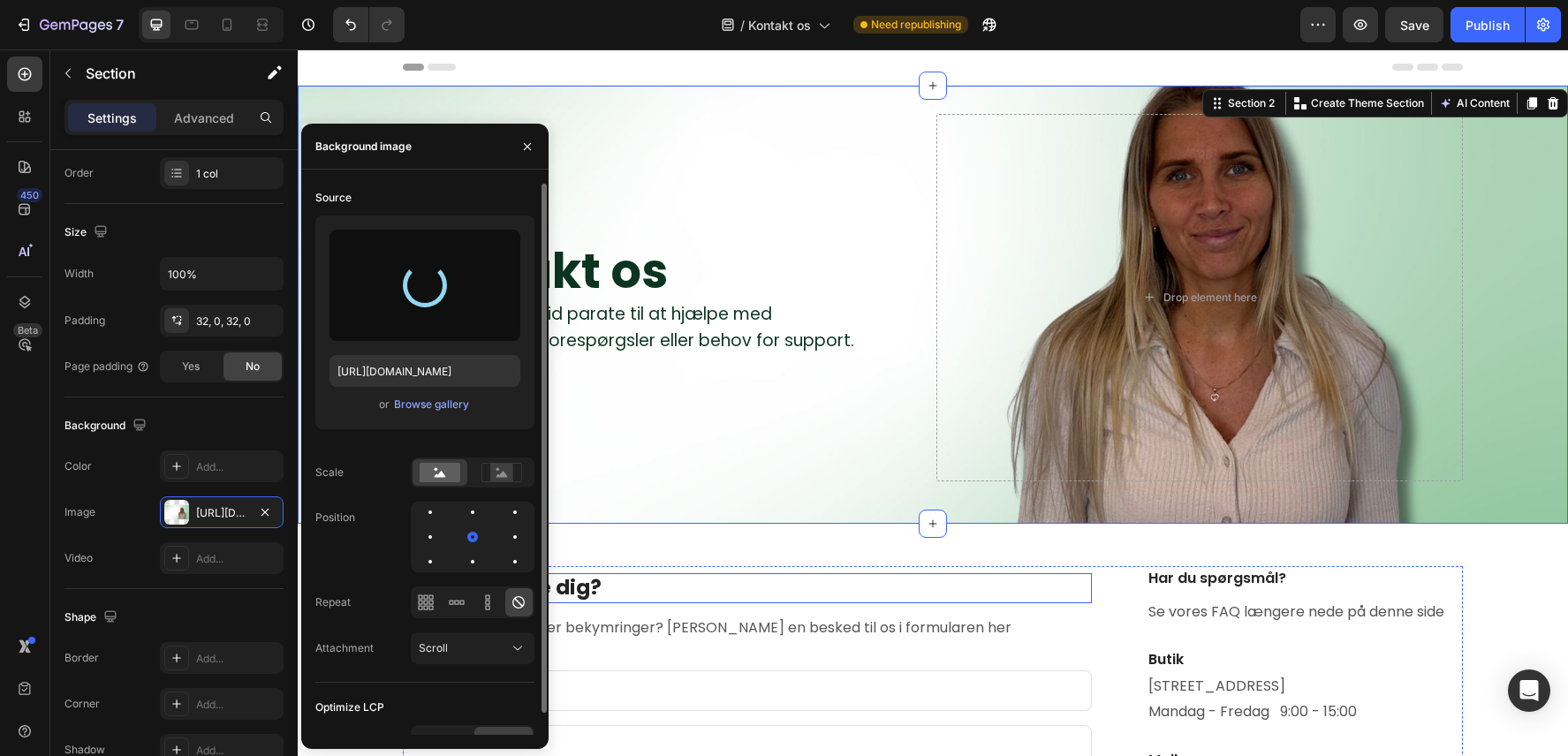
type input "[URL][DOMAIN_NAME]"
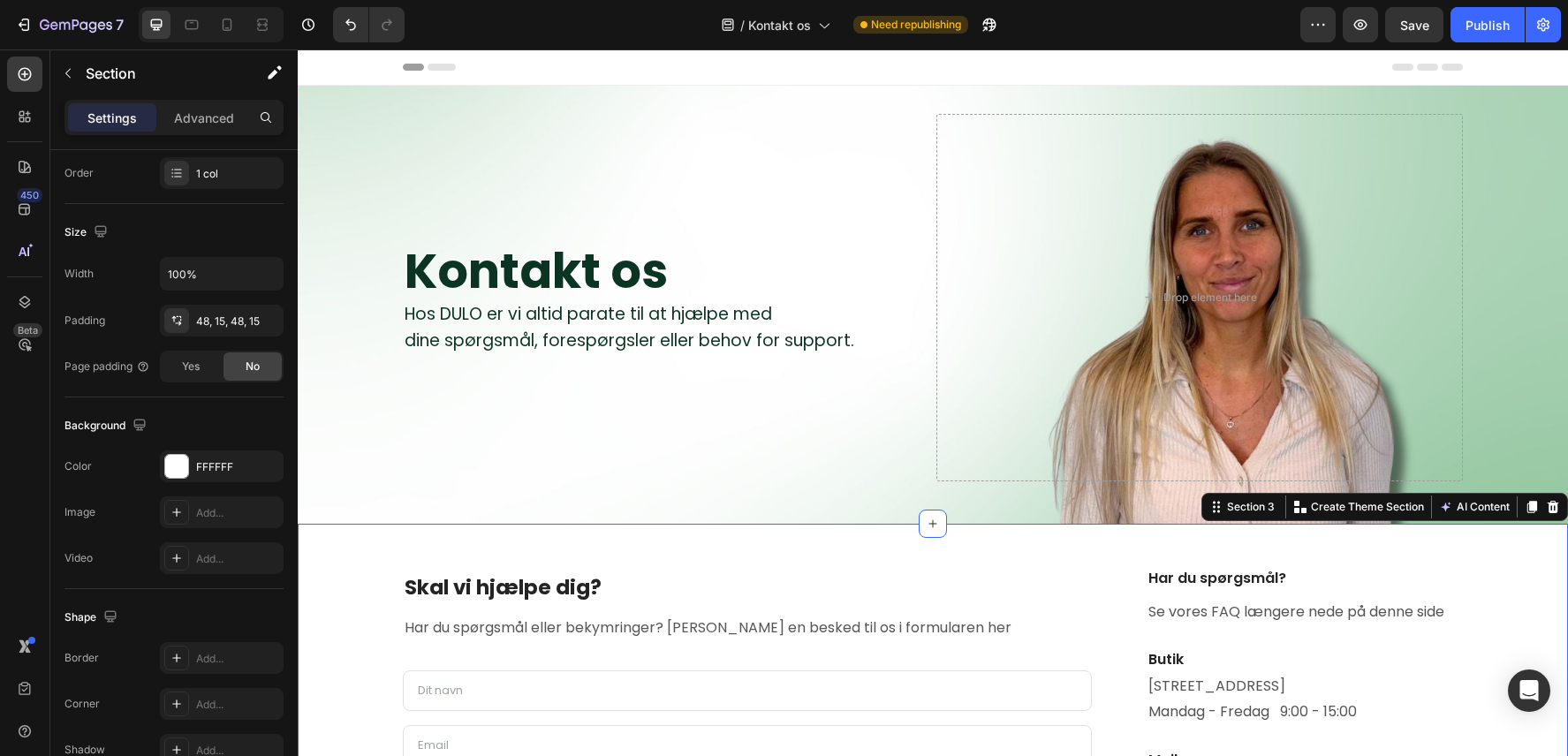
click at [268, 26] on icon at bounding box center [262, 25] width 18 height 18
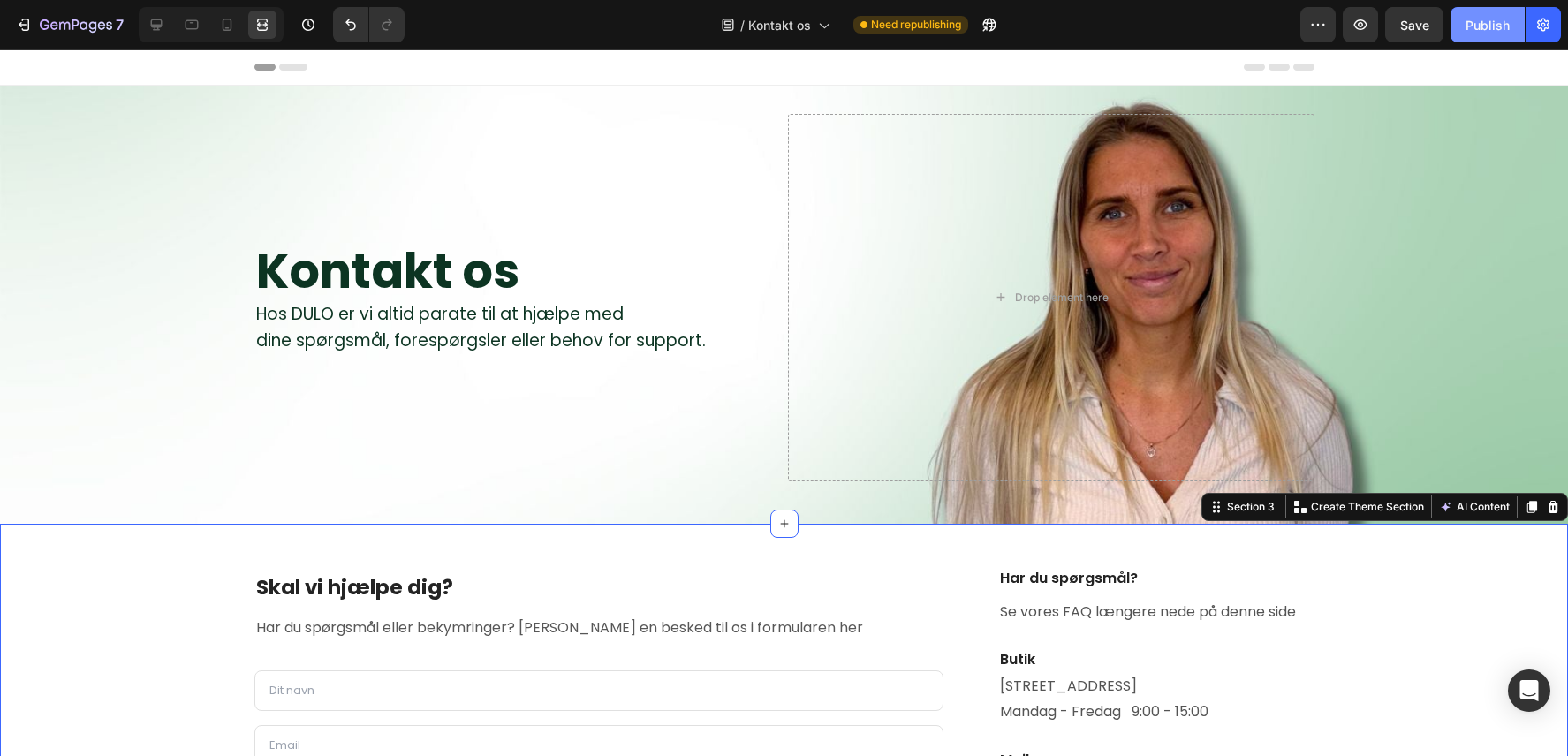
click at [1484, 18] on div "Publish" at bounding box center [1487, 25] width 44 height 19
